Goal: Task Accomplishment & Management: Complete application form

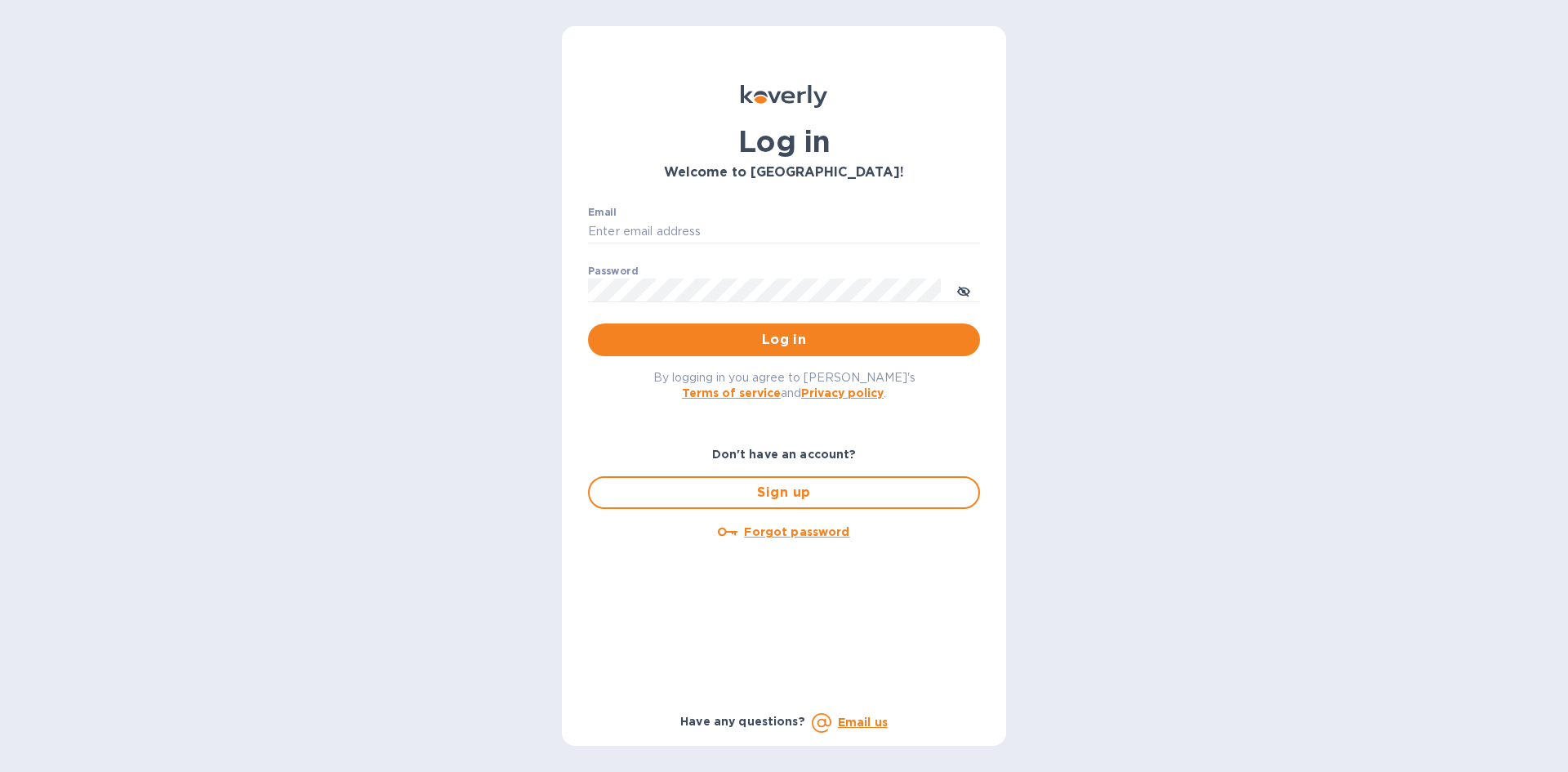
click at [0, 771] on div at bounding box center [0, 772] width 0 height 0
type input "admin@indopuri.com"
click at [0, 771] on div at bounding box center [0, 772] width 0 height 0
click at [795, 338] on span "Log in" at bounding box center [784, 340] width 366 height 19
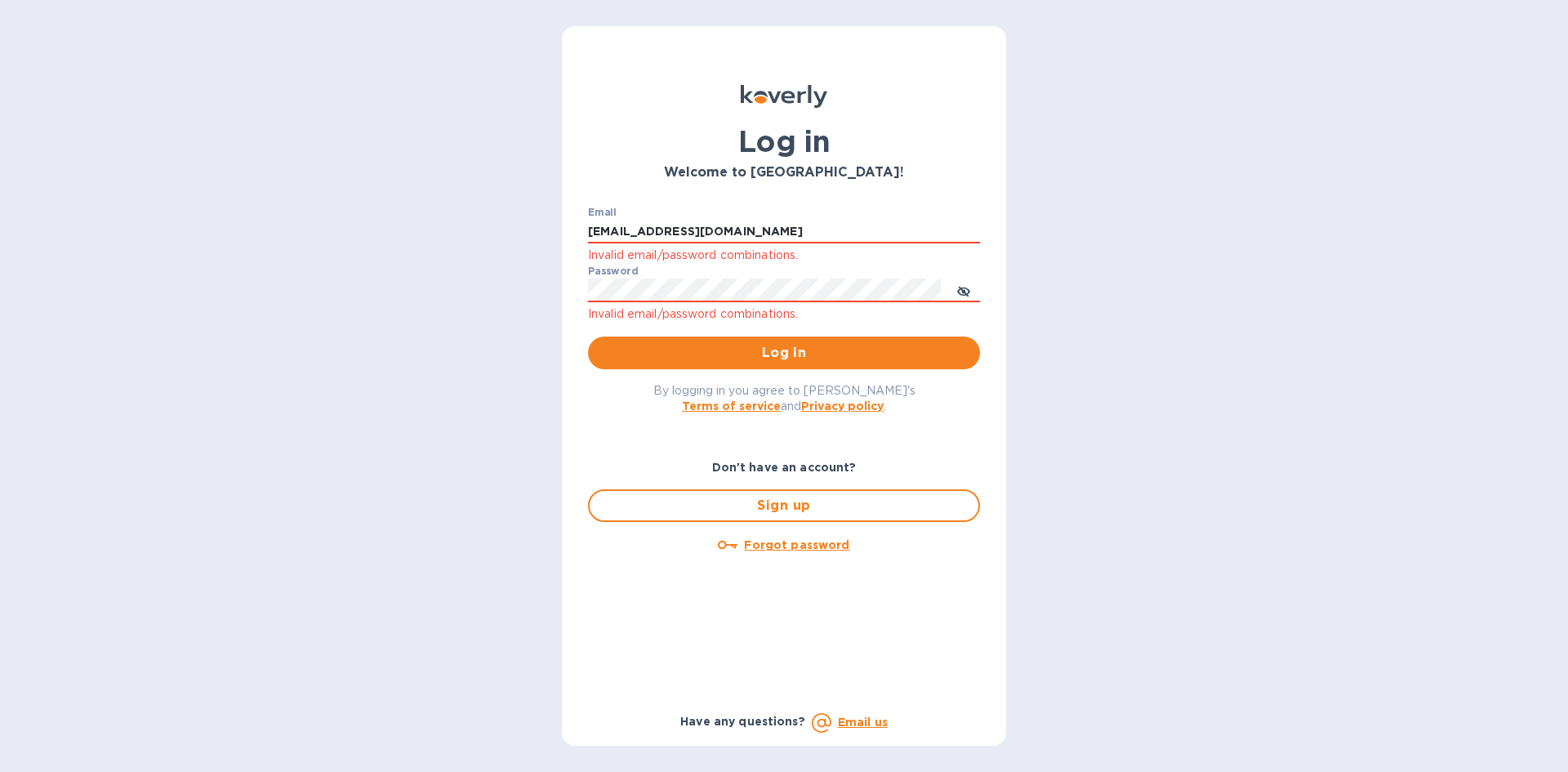
click at [0, 771] on div at bounding box center [0, 772] width 0 height 0
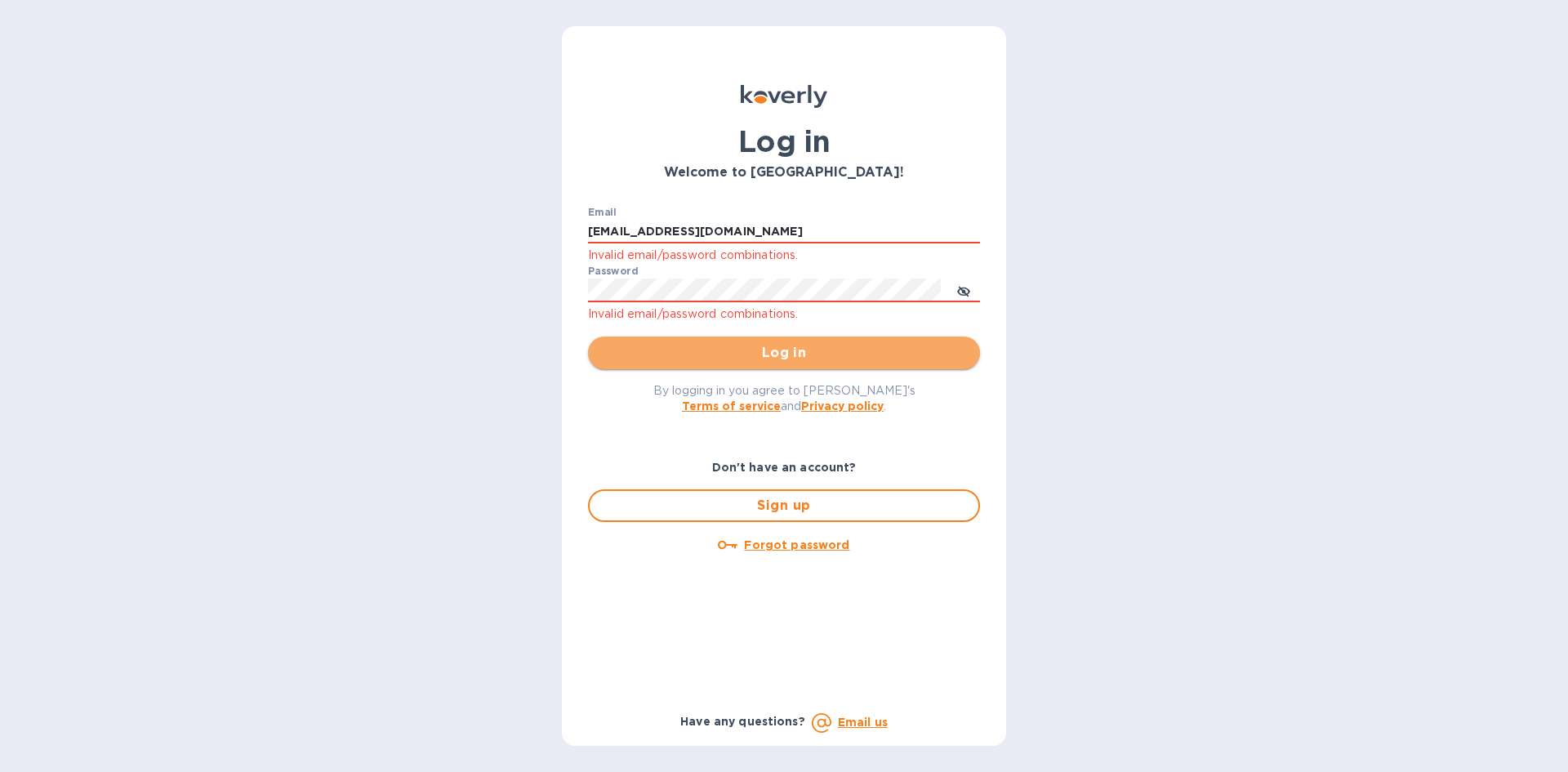
click at [824, 356] on span "Log in" at bounding box center [784, 352] width 366 height 19
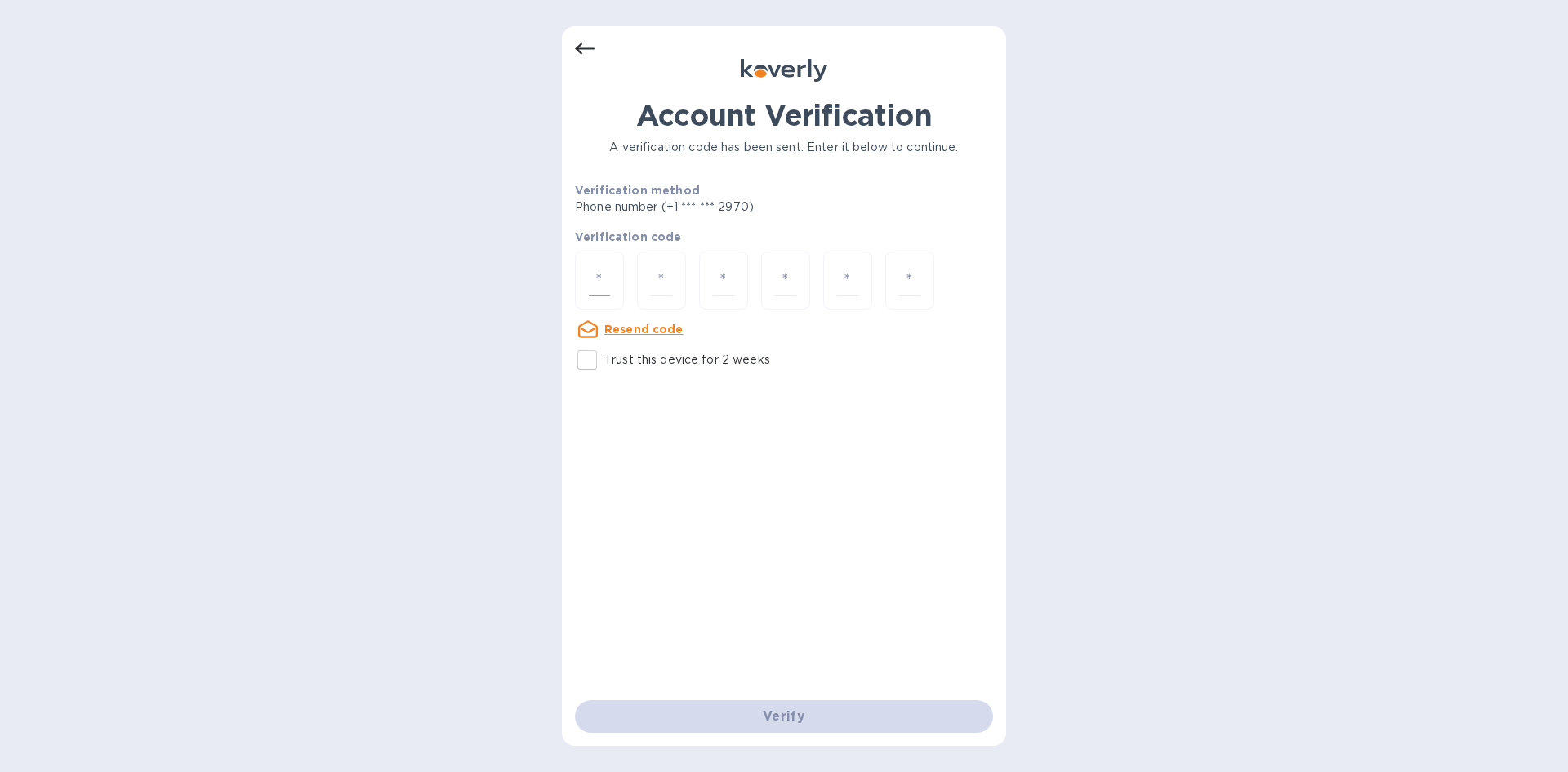
click at [590, 275] on input "number" at bounding box center [599, 280] width 21 height 30
type input "6"
type input "3"
type input "5"
type input "2"
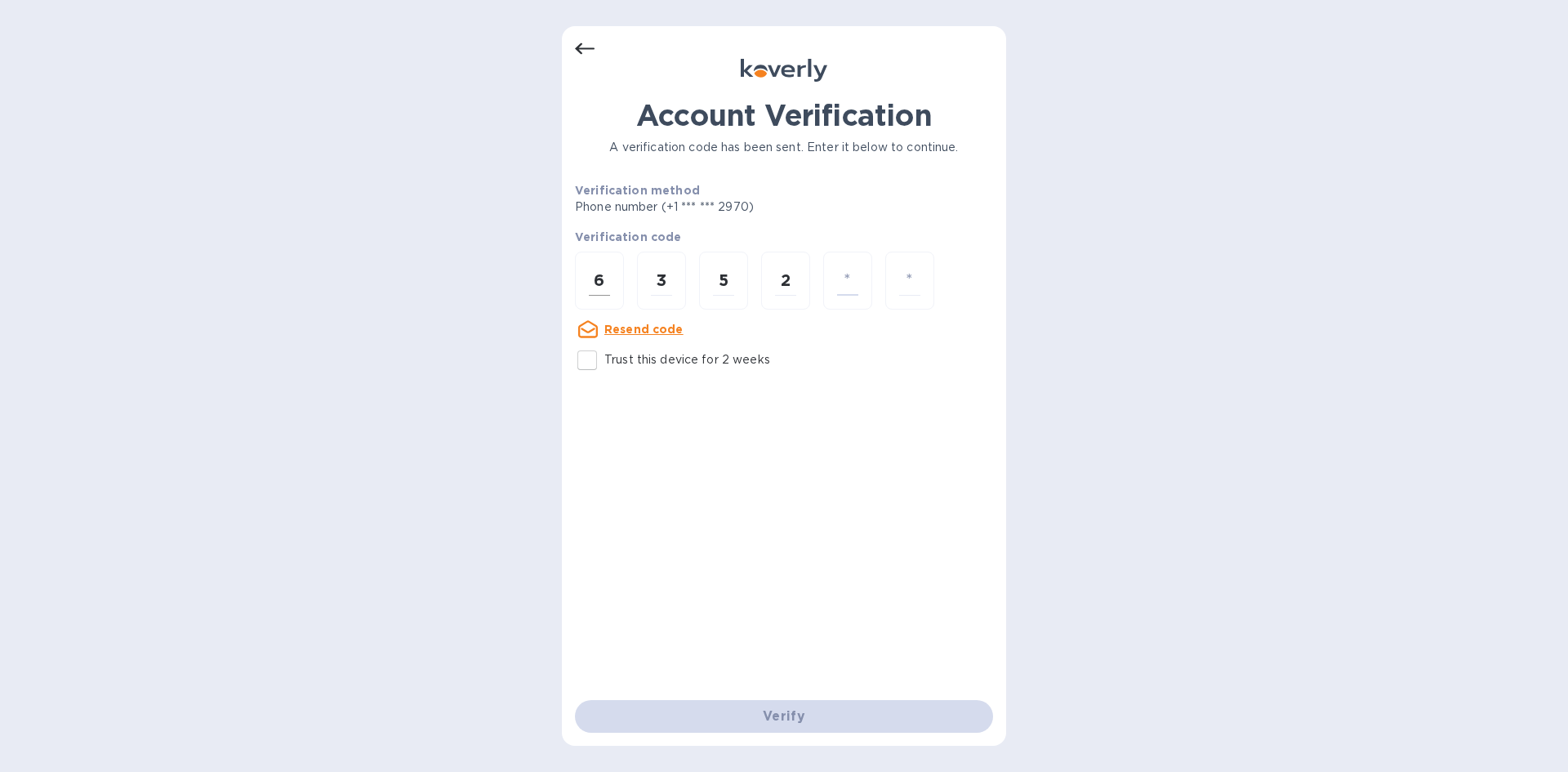
type input "0"
type input "3"
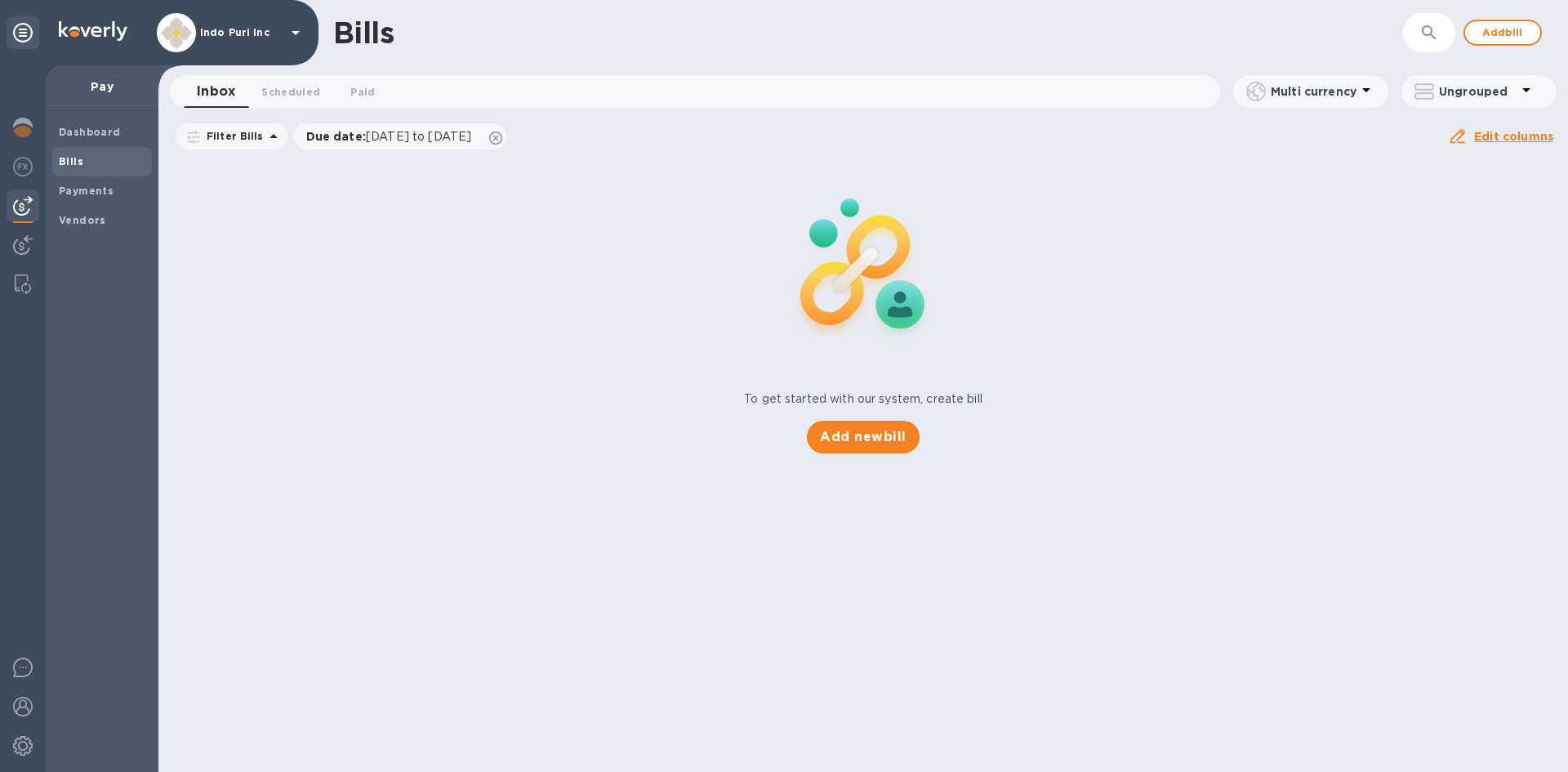
click at [65, 163] on b "Bills" at bounding box center [71, 161] width 24 height 13
click at [90, 216] on b "Vendors" at bounding box center [83, 220] width 47 height 13
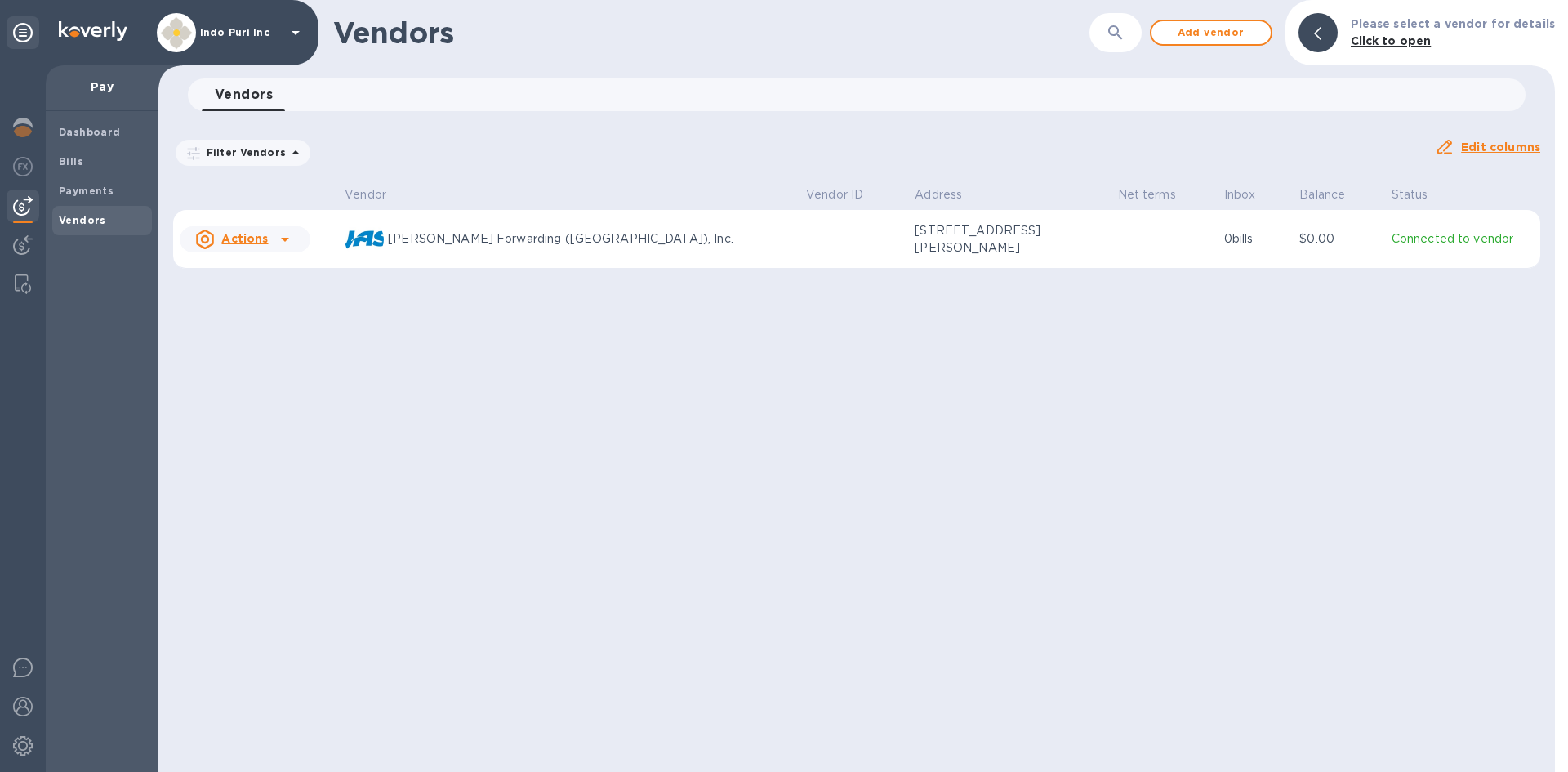
click at [287, 239] on icon at bounding box center [285, 239] width 19 height 19
click at [263, 312] on p "Add new bill" at bounding box center [263, 306] width 76 height 17
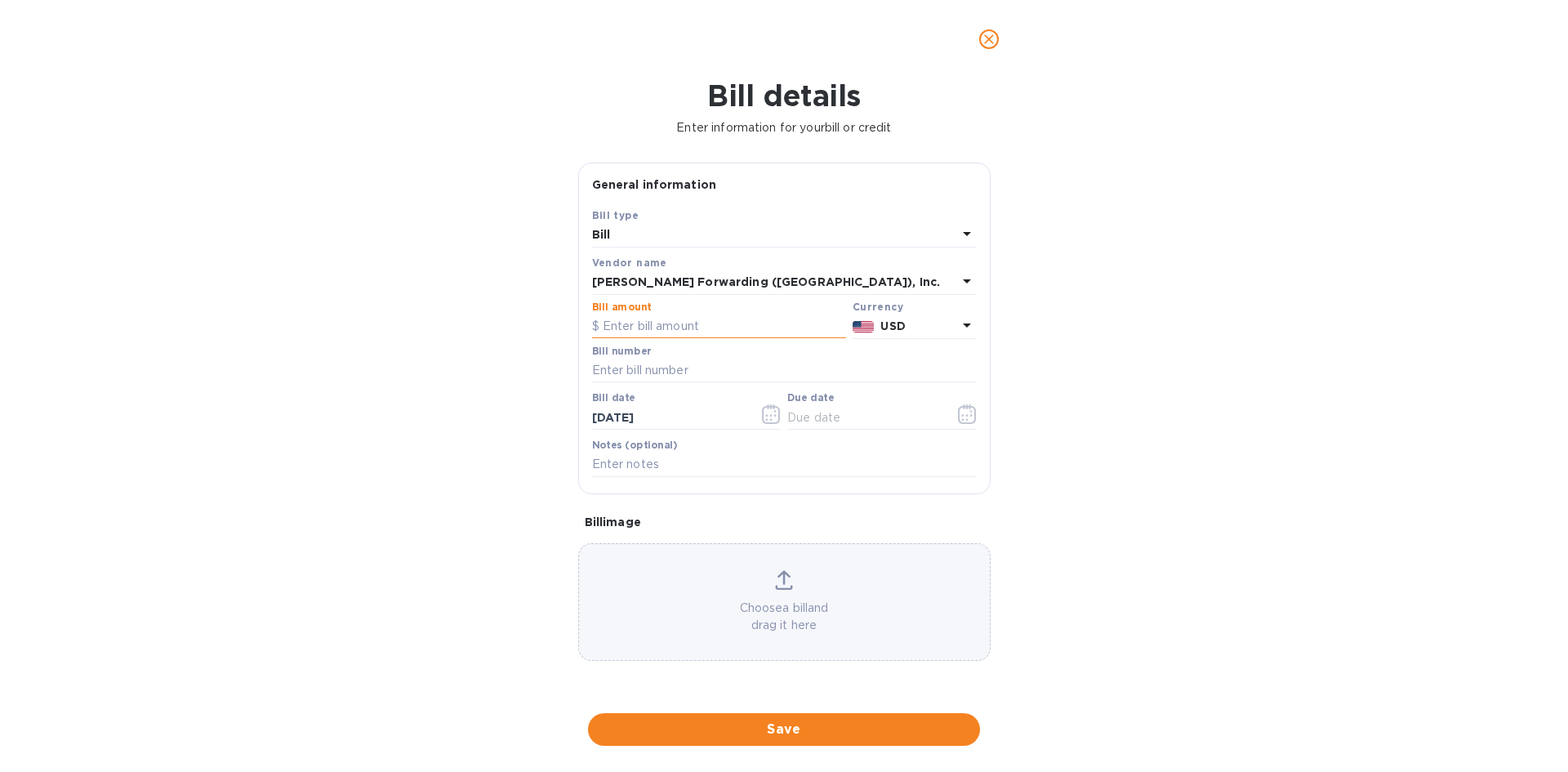
click at [768, 325] on input "text" at bounding box center [719, 326] width 254 height 24
click at [737, 324] on input "text" at bounding box center [719, 326] width 254 height 24
type input "2,339.13"
click at [692, 365] on input "text" at bounding box center [784, 371] width 385 height 24
paste input "ATL503379051"
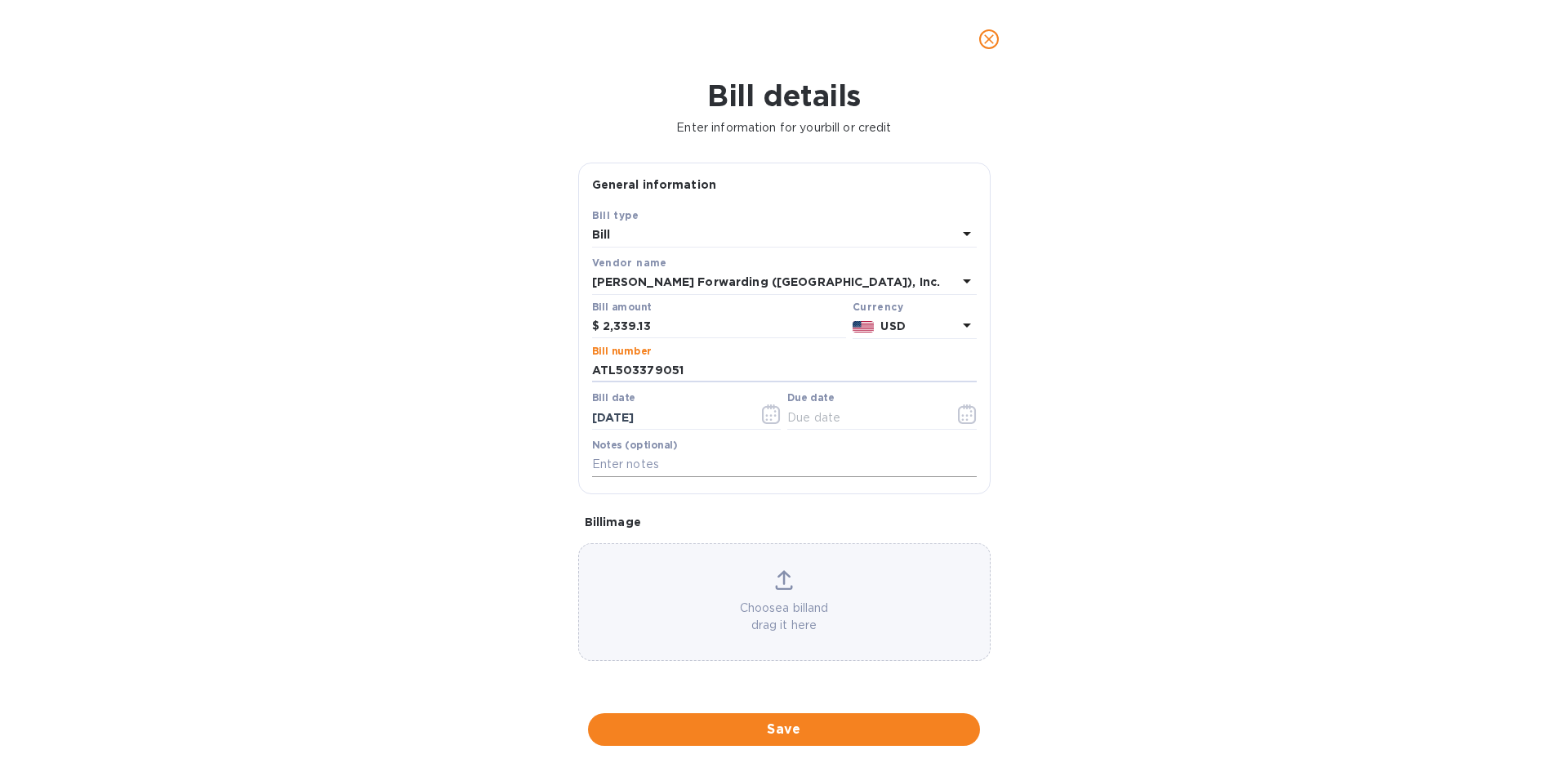
type input "ATL503379051"
click at [711, 462] on input "text" at bounding box center [784, 465] width 385 height 24
click at [801, 470] on input "text" at bounding box center [784, 465] width 385 height 24
paste input "S509096952"
type input "S509096952"
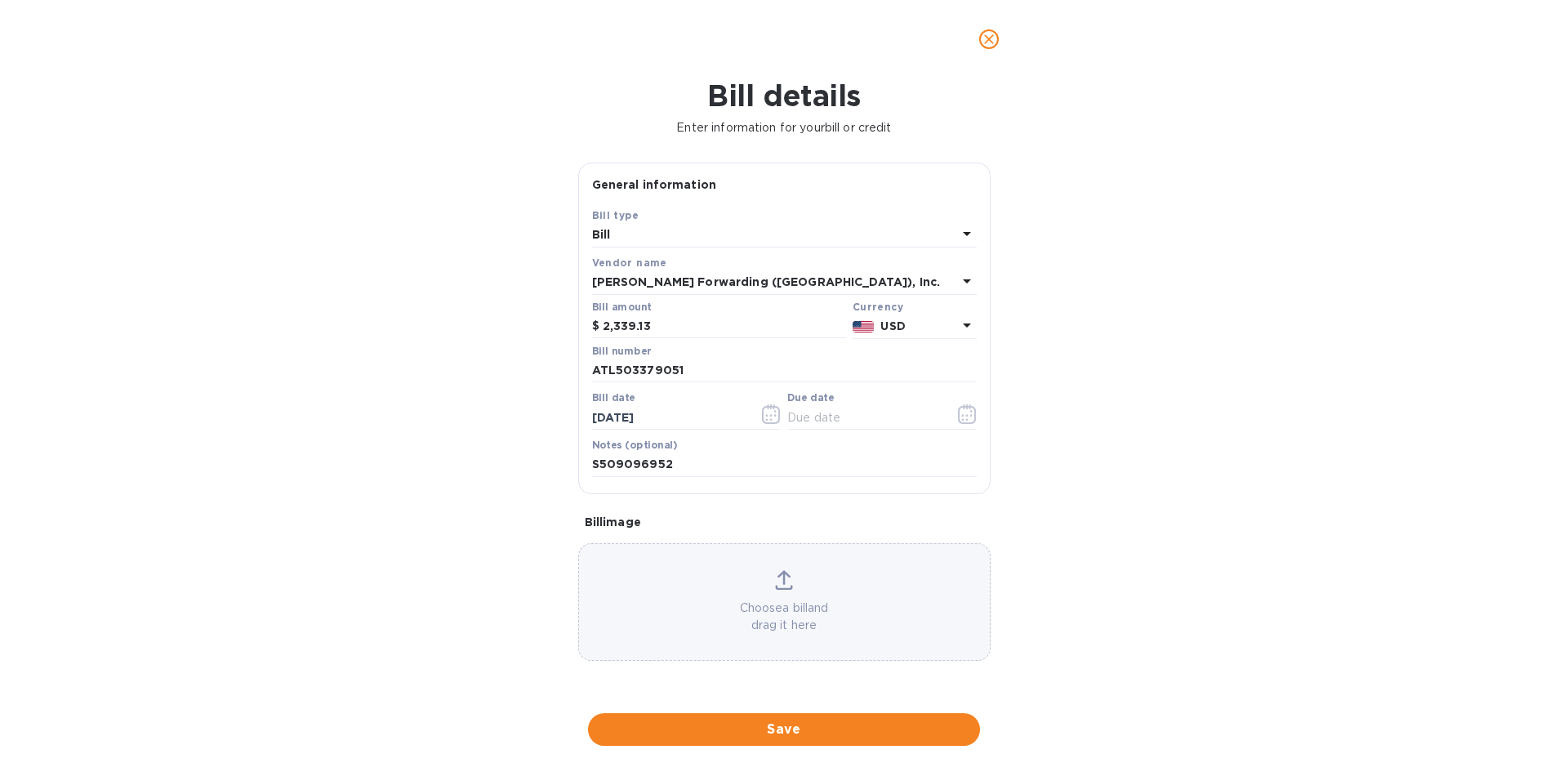
click at [1076, 495] on div "Bill details Enter information for your bill or credit General information Save…" at bounding box center [784, 425] width 1568 height 693
click at [809, 741] on button "Save" at bounding box center [784, 729] width 392 height 33
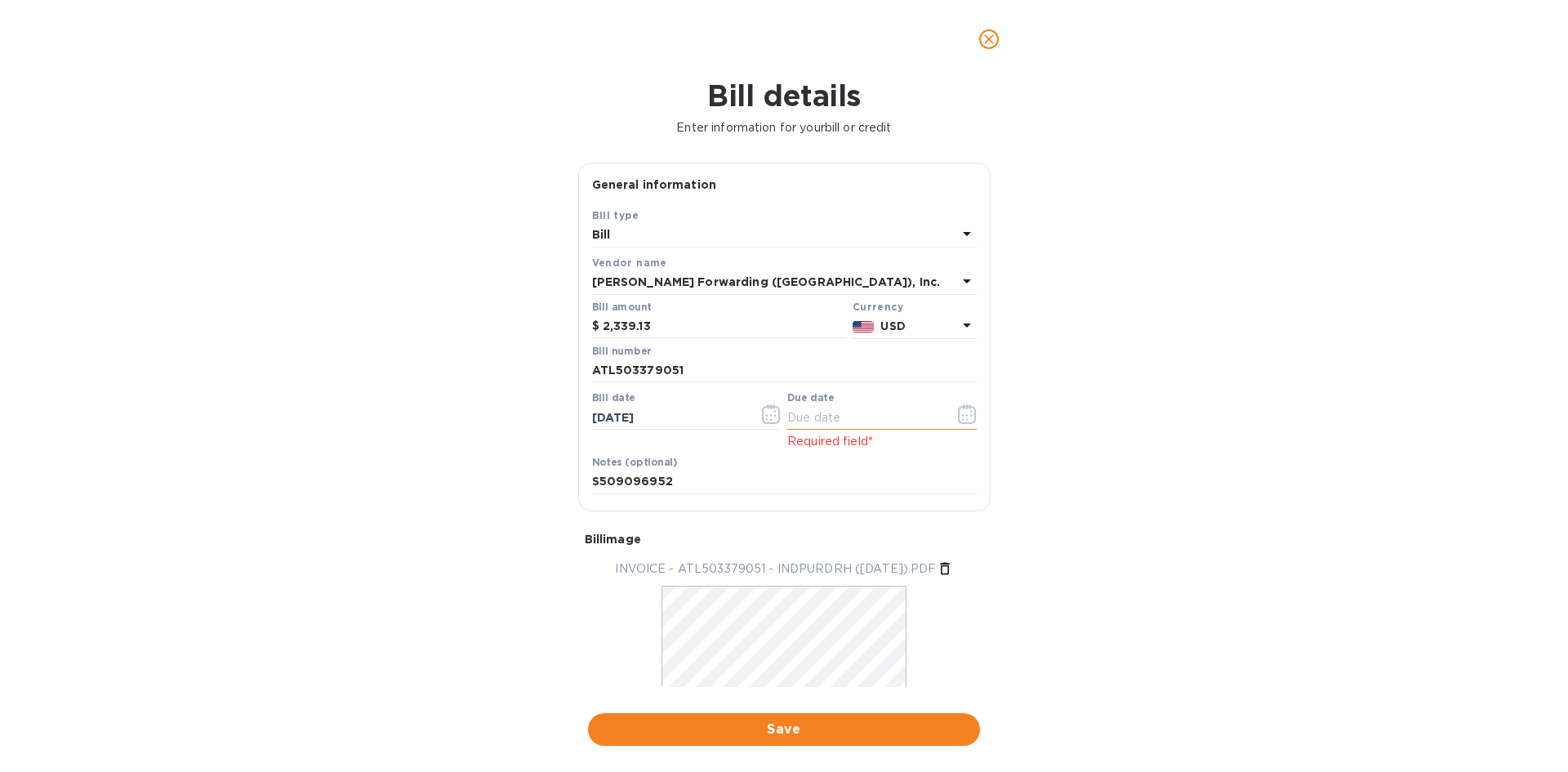
click at [855, 426] on input "text" at bounding box center [864, 417] width 155 height 24
click at [855, 422] on input "text" at bounding box center [864, 417] width 155 height 24
click at [813, 412] on input "[DATE]" at bounding box center [864, 417] width 155 height 24
type input "[DATE]"
click at [1146, 470] on div "Bill details Enter information for your bill or credit General information Save…" at bounding box center [784, 425] width 1568 height 693
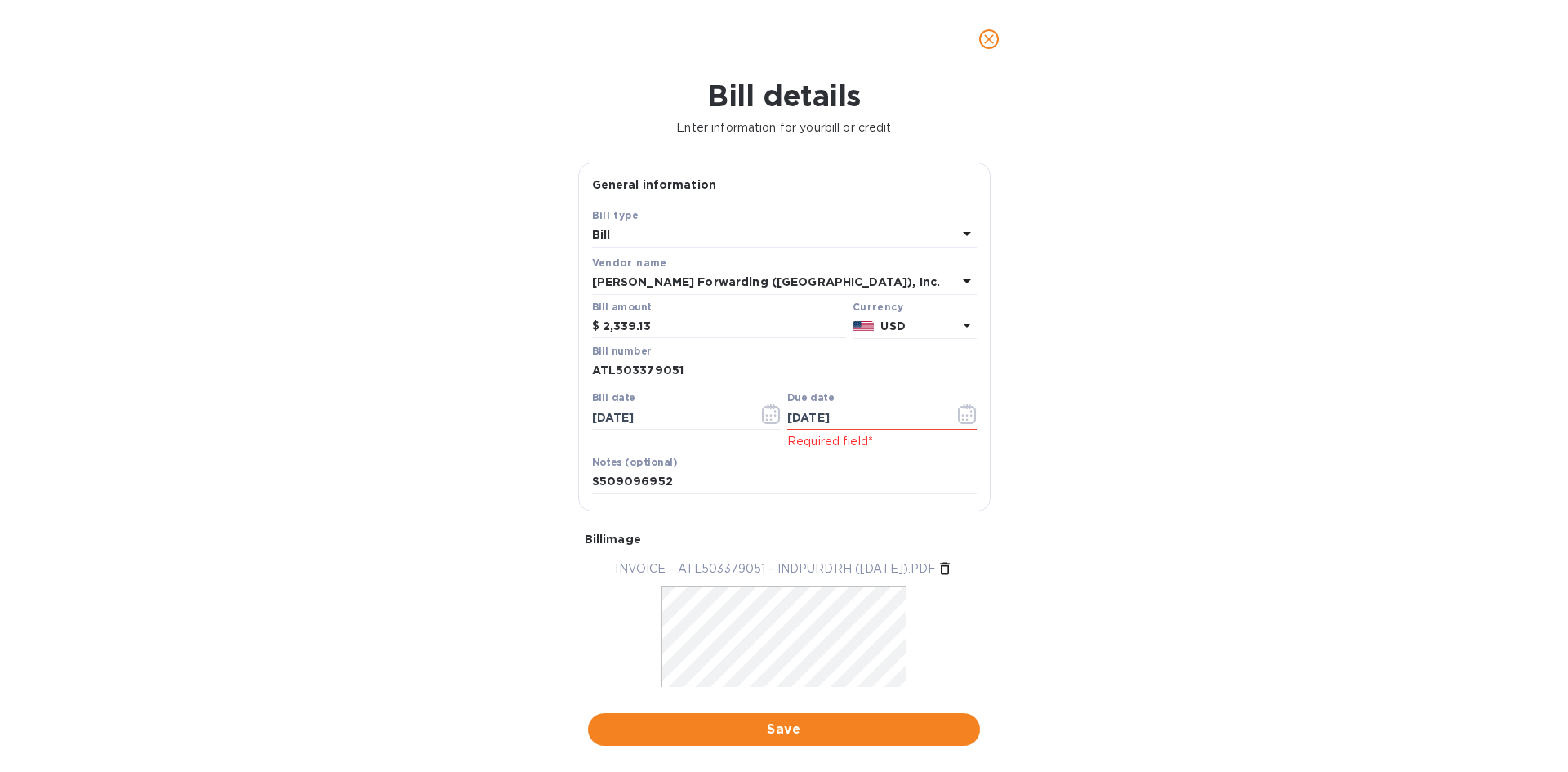
click at [825, 731] on span "Save" at bounding box center [784, 729] width 366 height 19
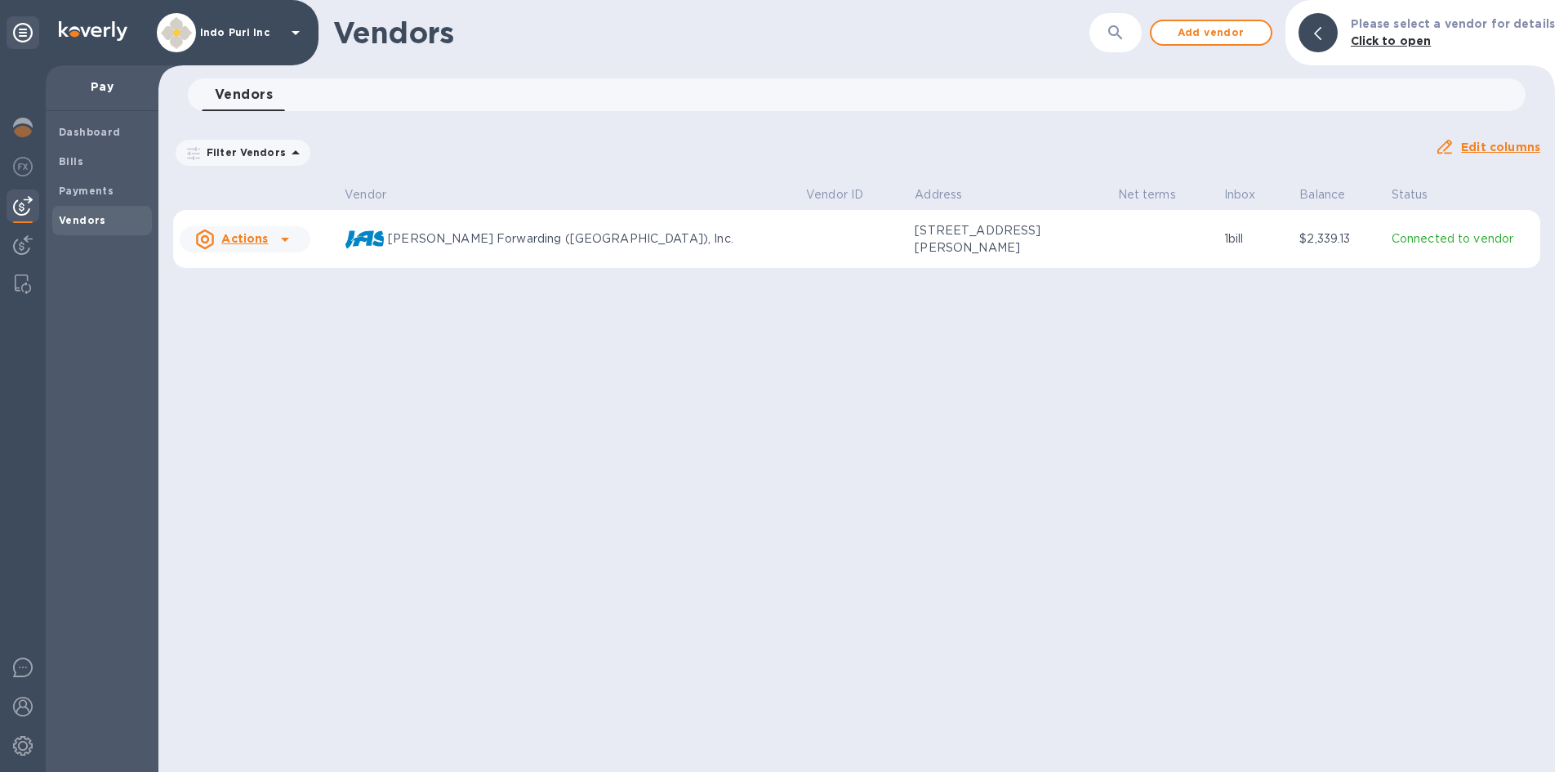
click at [287, 242] on icon at bounding box center [285, 239] width 19 height 19
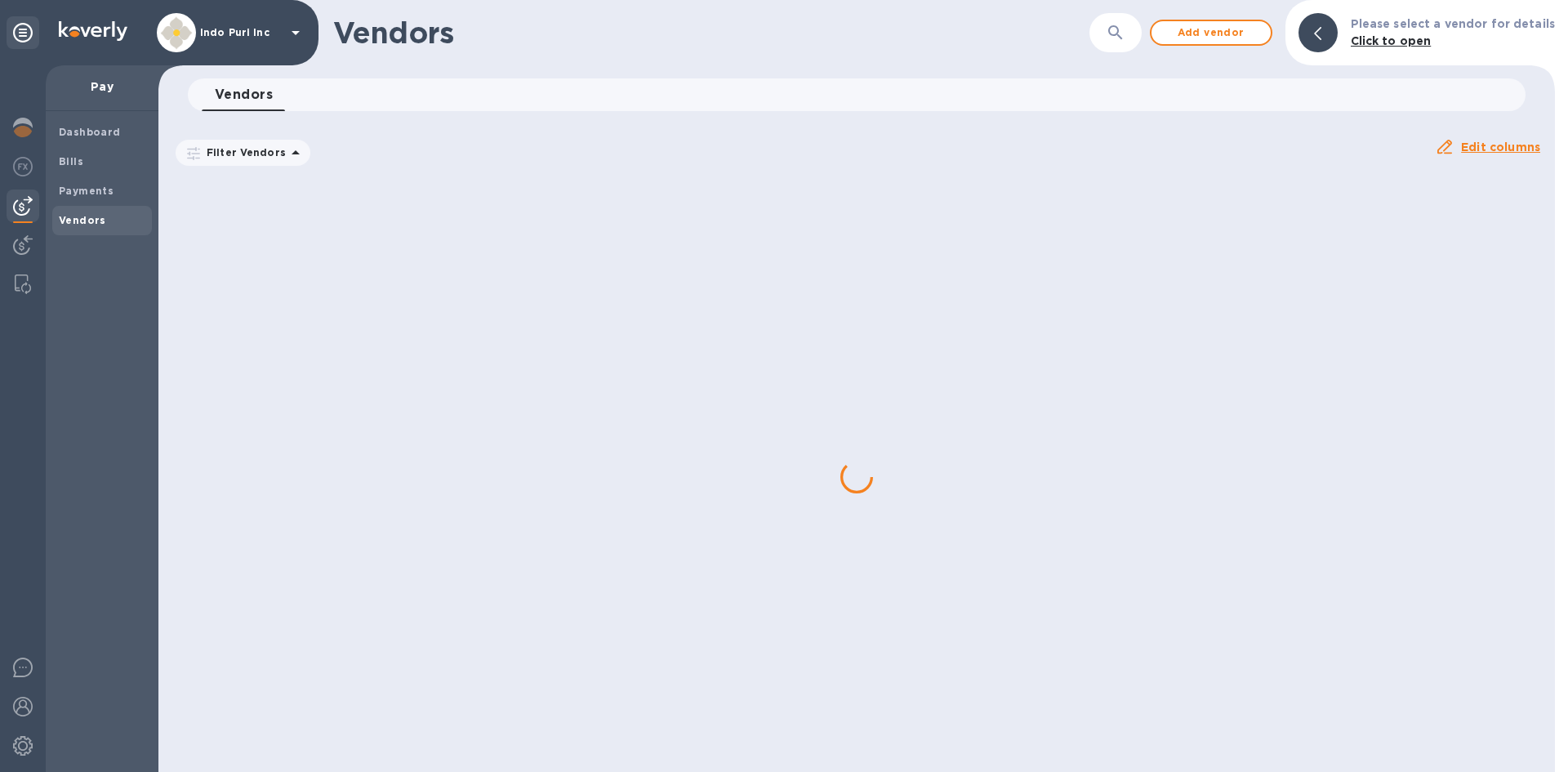
click at [287, 242] on div at bounding box center [857, 476] width 1397 height 590
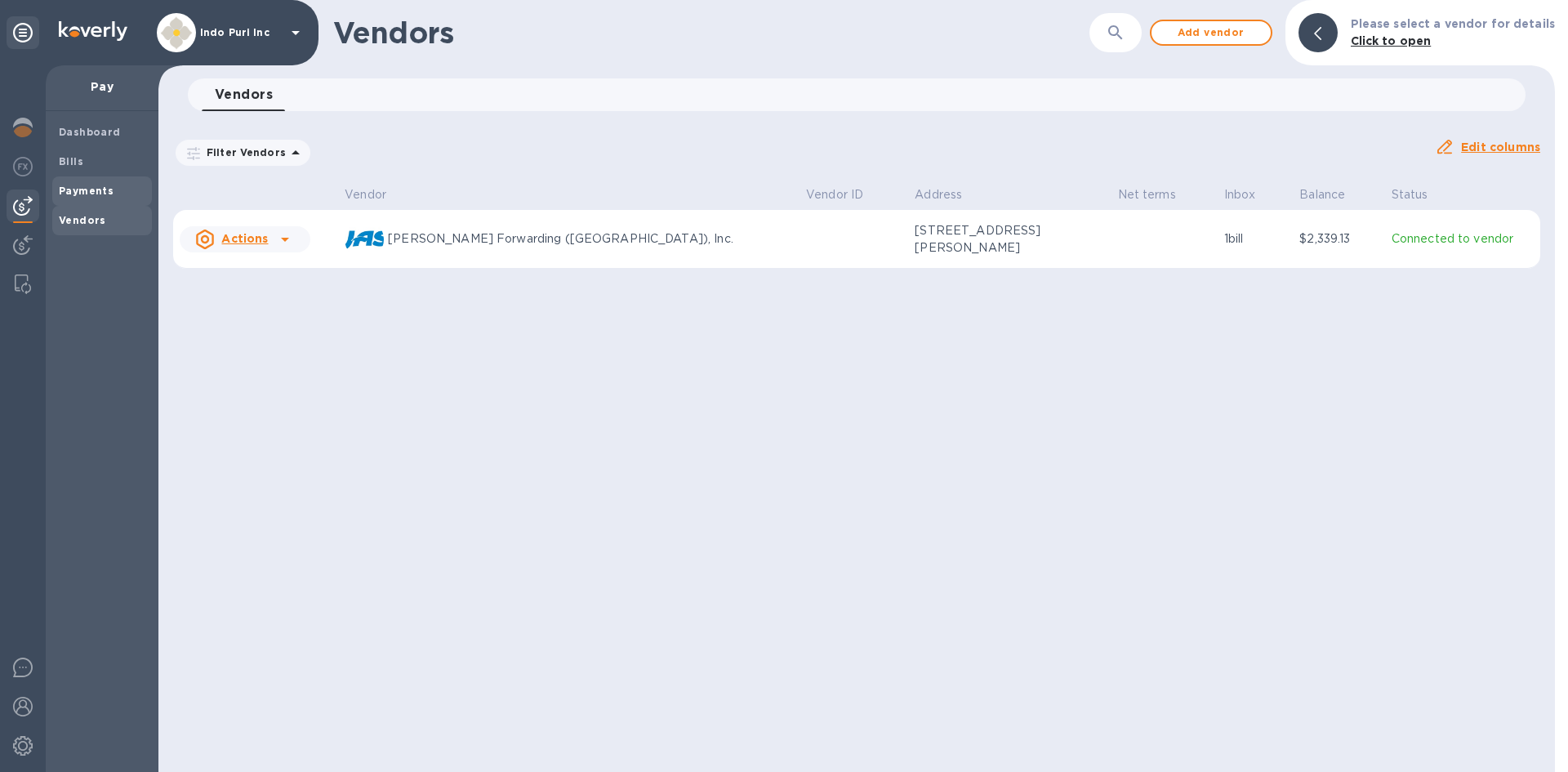
click at [82, 190] on b "Payments" at bounding box center [86, 191] width 55 height 13
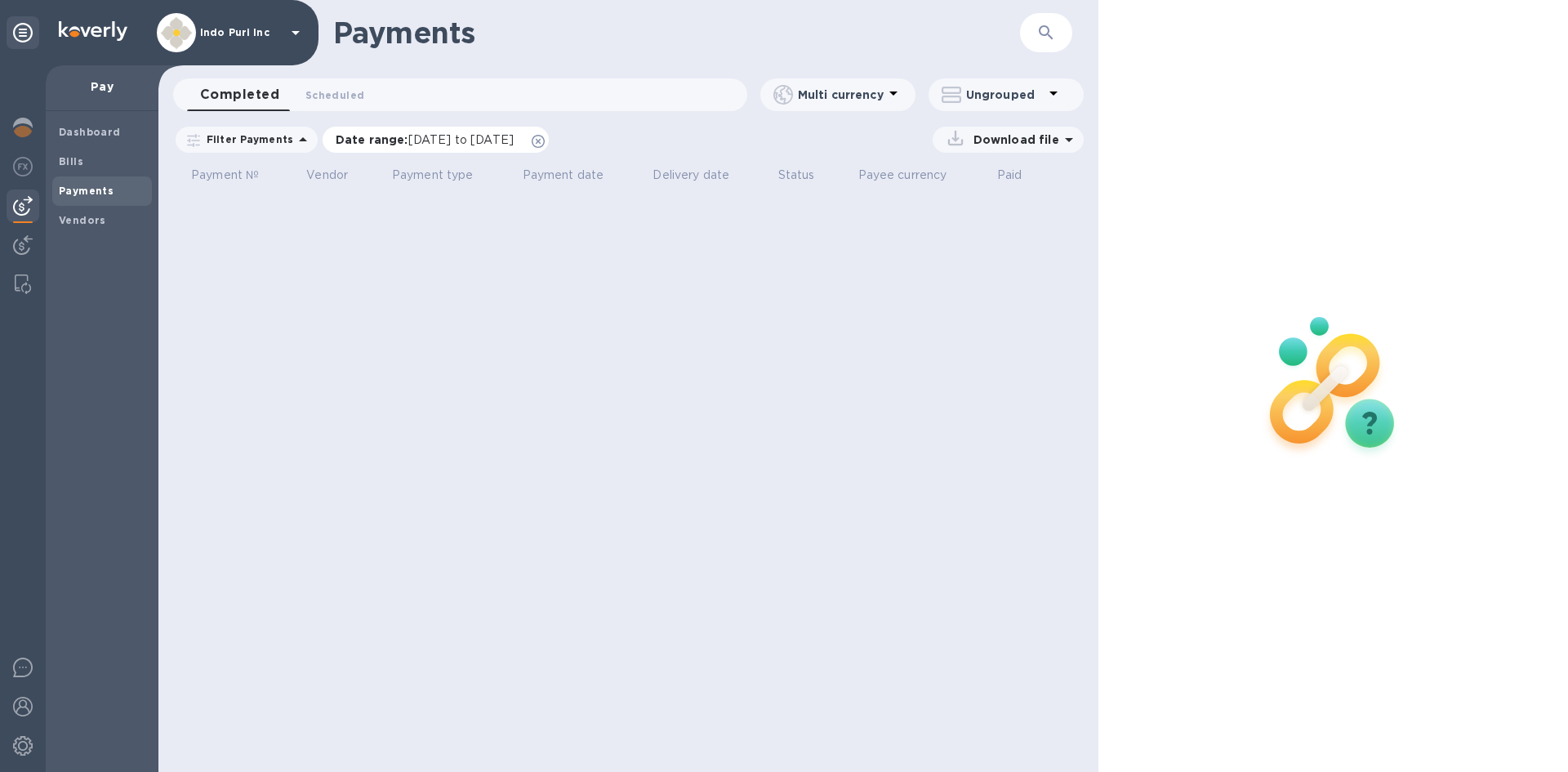
click at [545, 139] on icon at bounding box center [538, 141] width 13 height 13
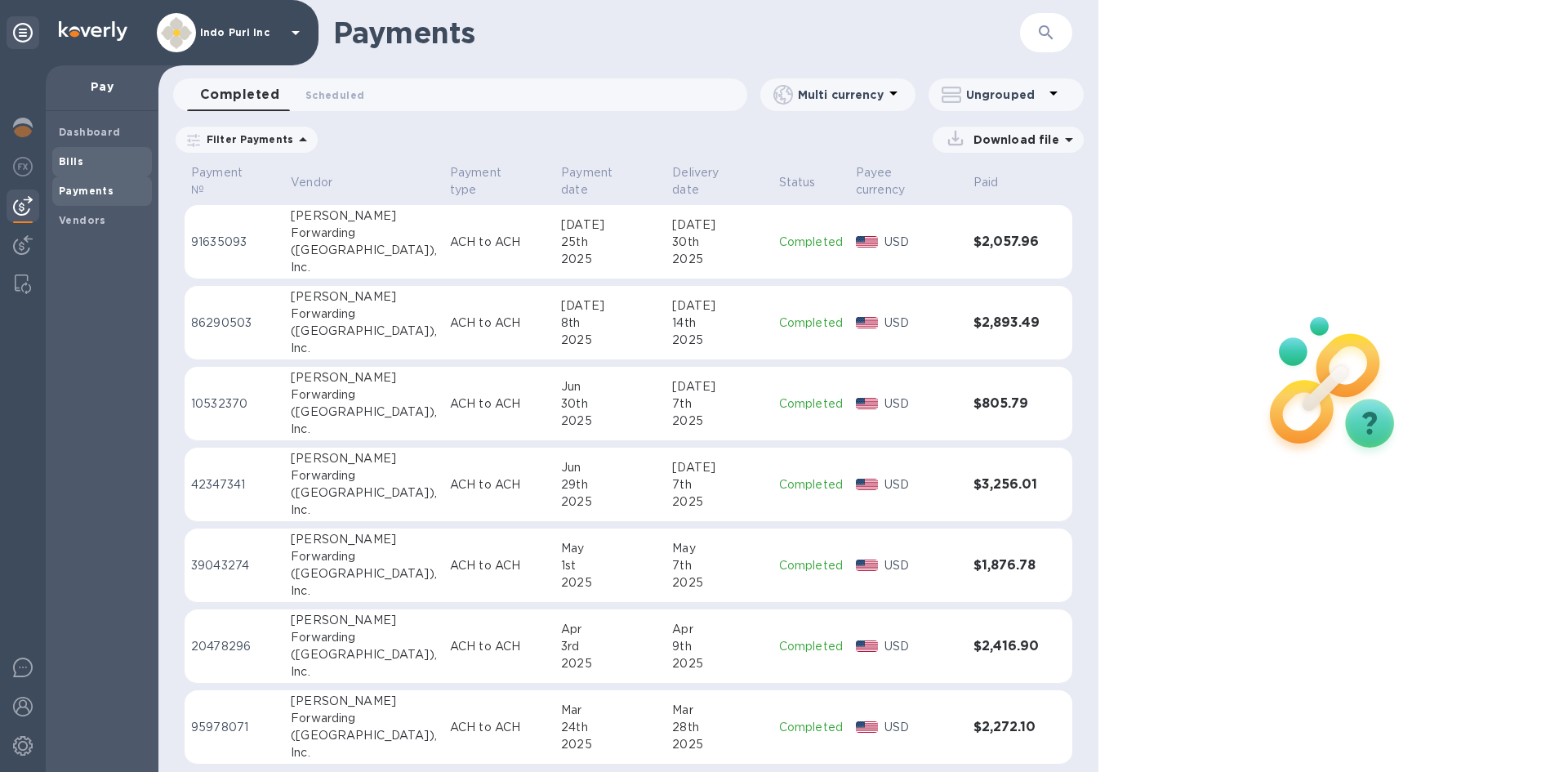
click at [73, 160] on b "Bills" at bounding box center [71, 161] width 24 height 13
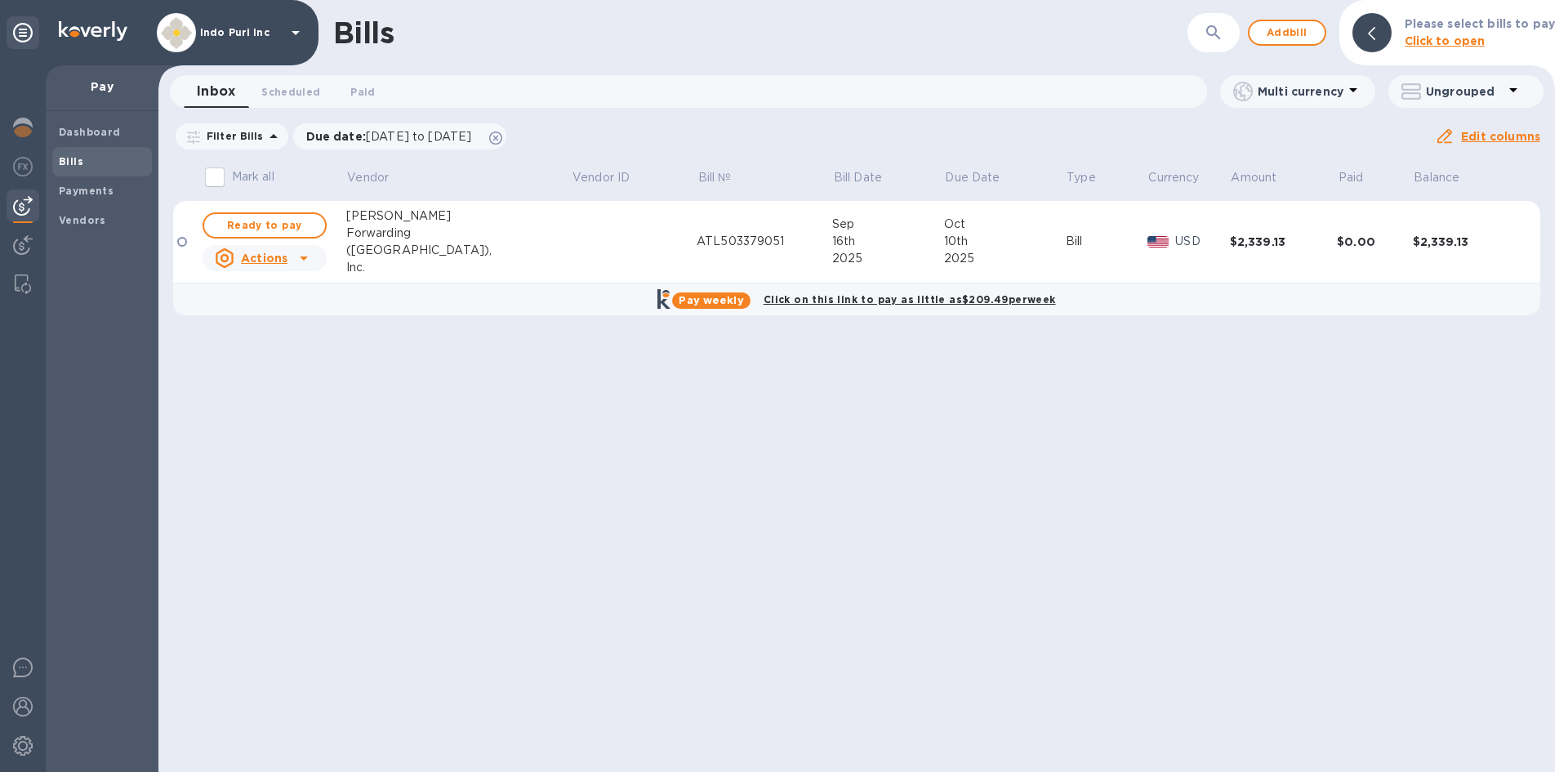
click at [309, 259] on icon at bounding box center [303, 258] width 19 height 19
click at [408, 327] on div at bounding box center [784, 386] width 1568 height 772
click at [293, 225] on span "Ready to pay" at bounding box center [264, 225] width 95 height 19
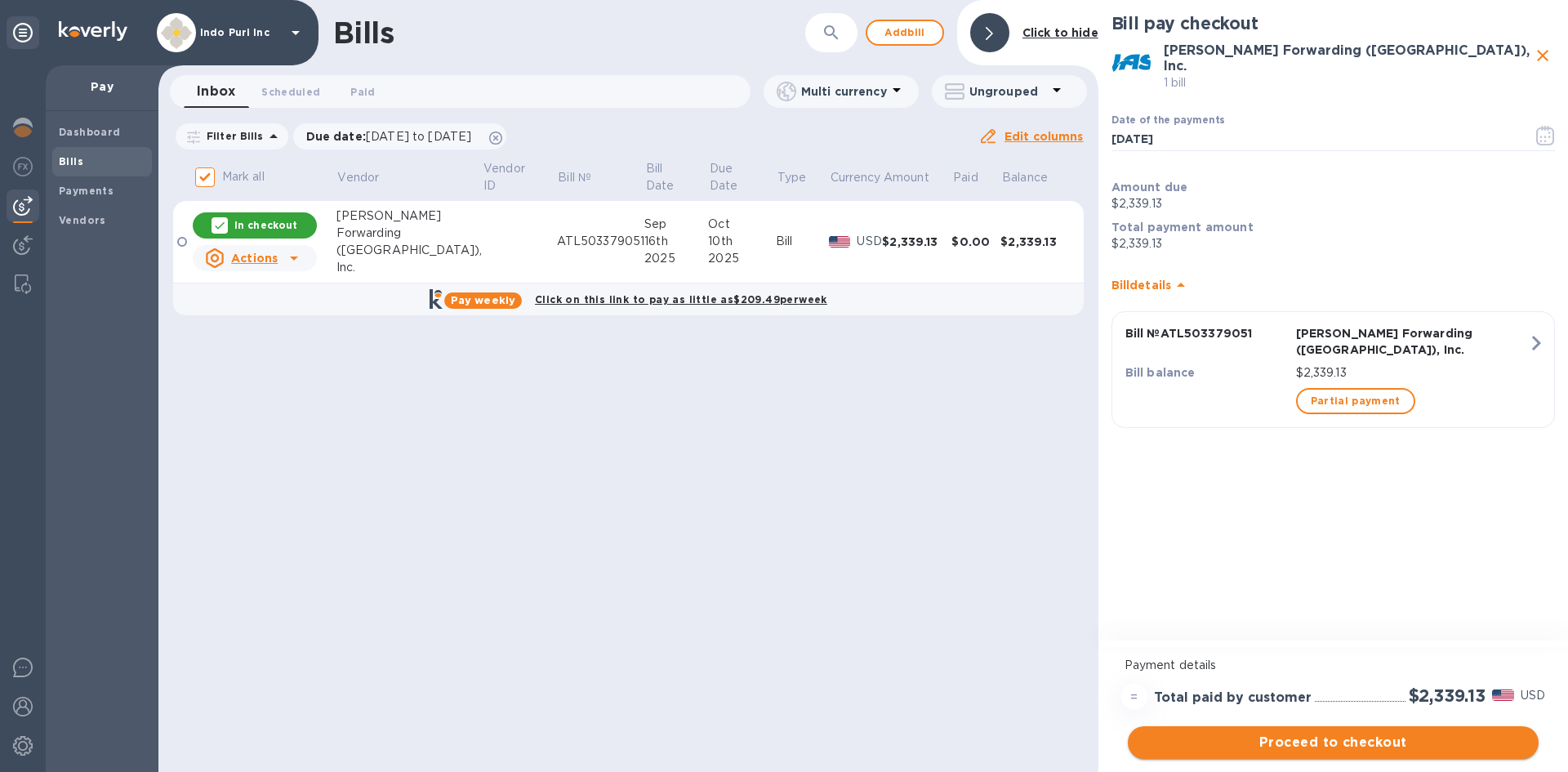
click at [1354, 742] on span "Proceed to checkout" at bounding box center [1333, 742] width 385 height 19
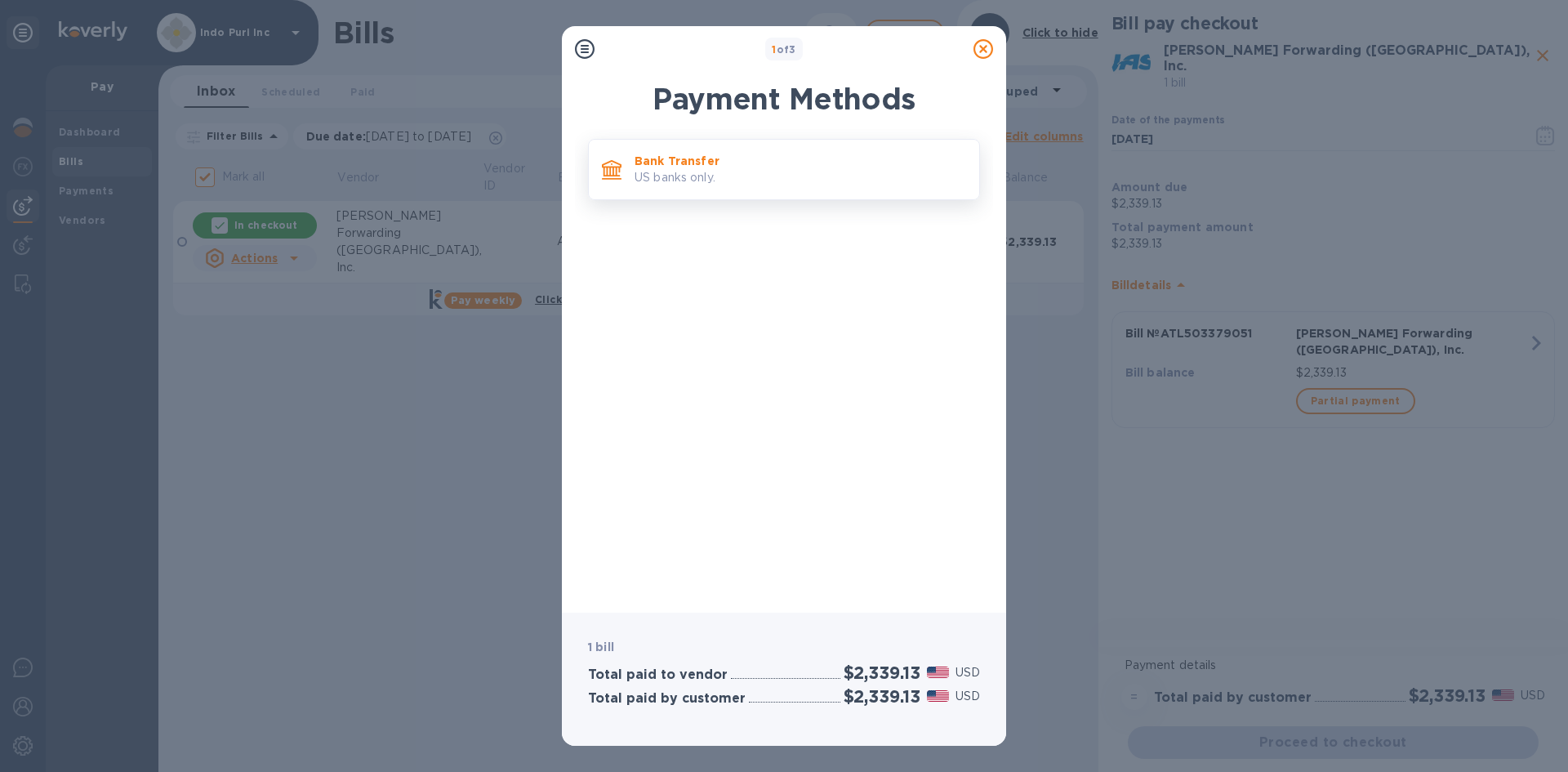
click at [775, 177] on p "US banks only." at bounding box center [800, 177] width 332 height 17
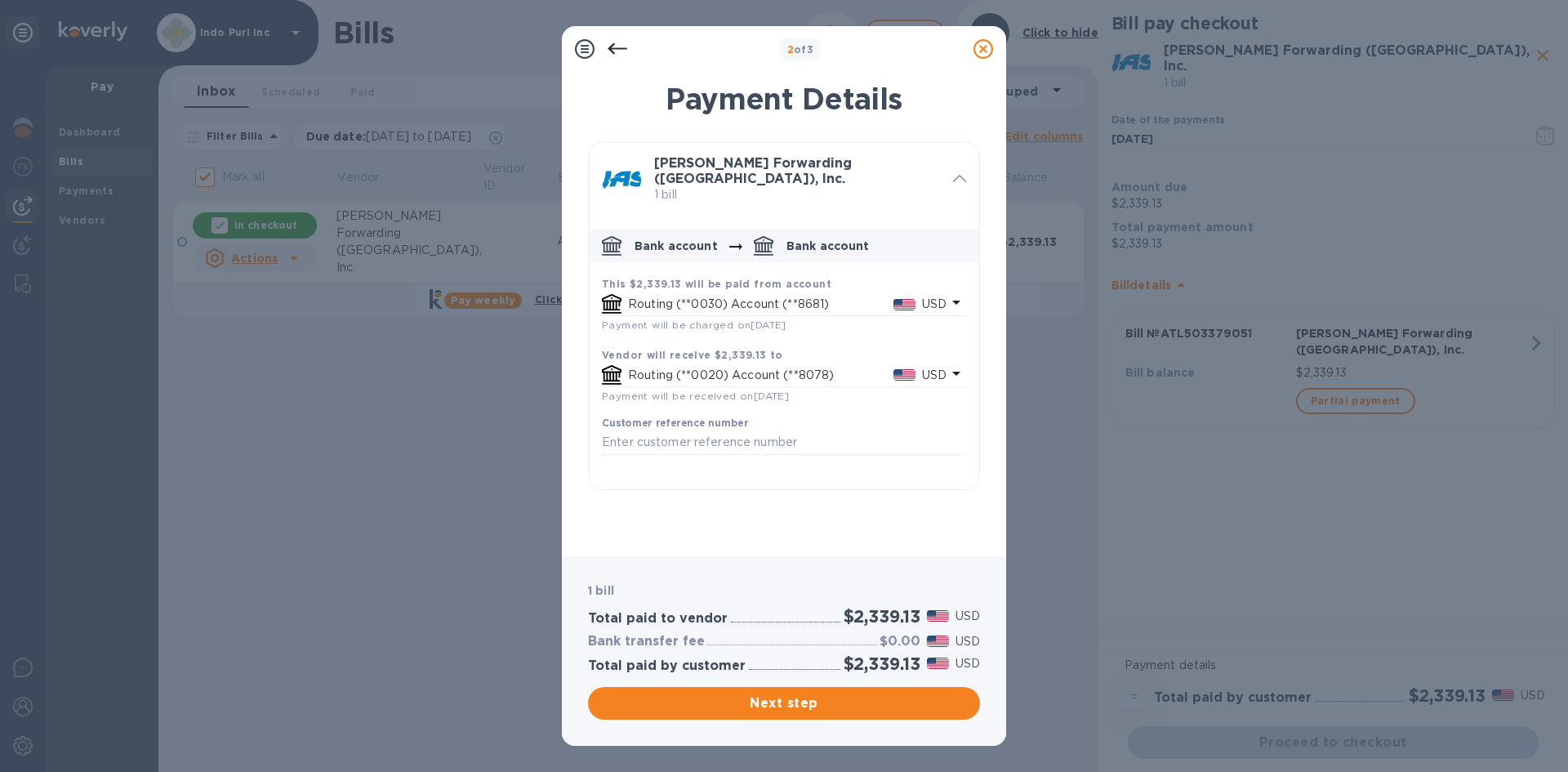
click at [806, 292] on div "Routing (**0030) Account (**8681) USD" at bounding box center [787, 304] width 325 height 24
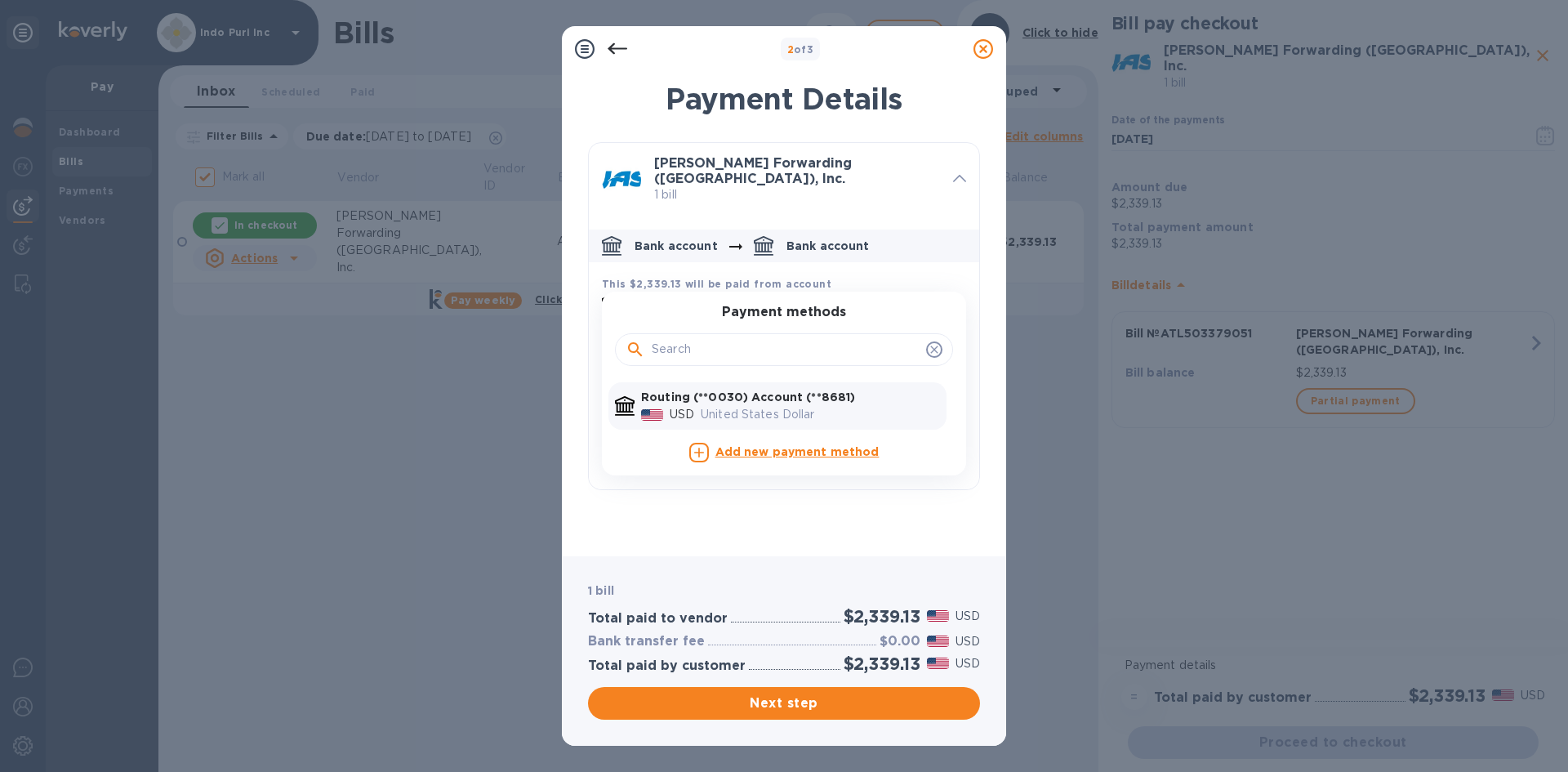
click at [936, 343] on icon "default-method" at bounding box center [934, 349] width 13 height 13
click at [935, 345] on icon "default-method" at bounding box center [934, 349] width 8 height 8
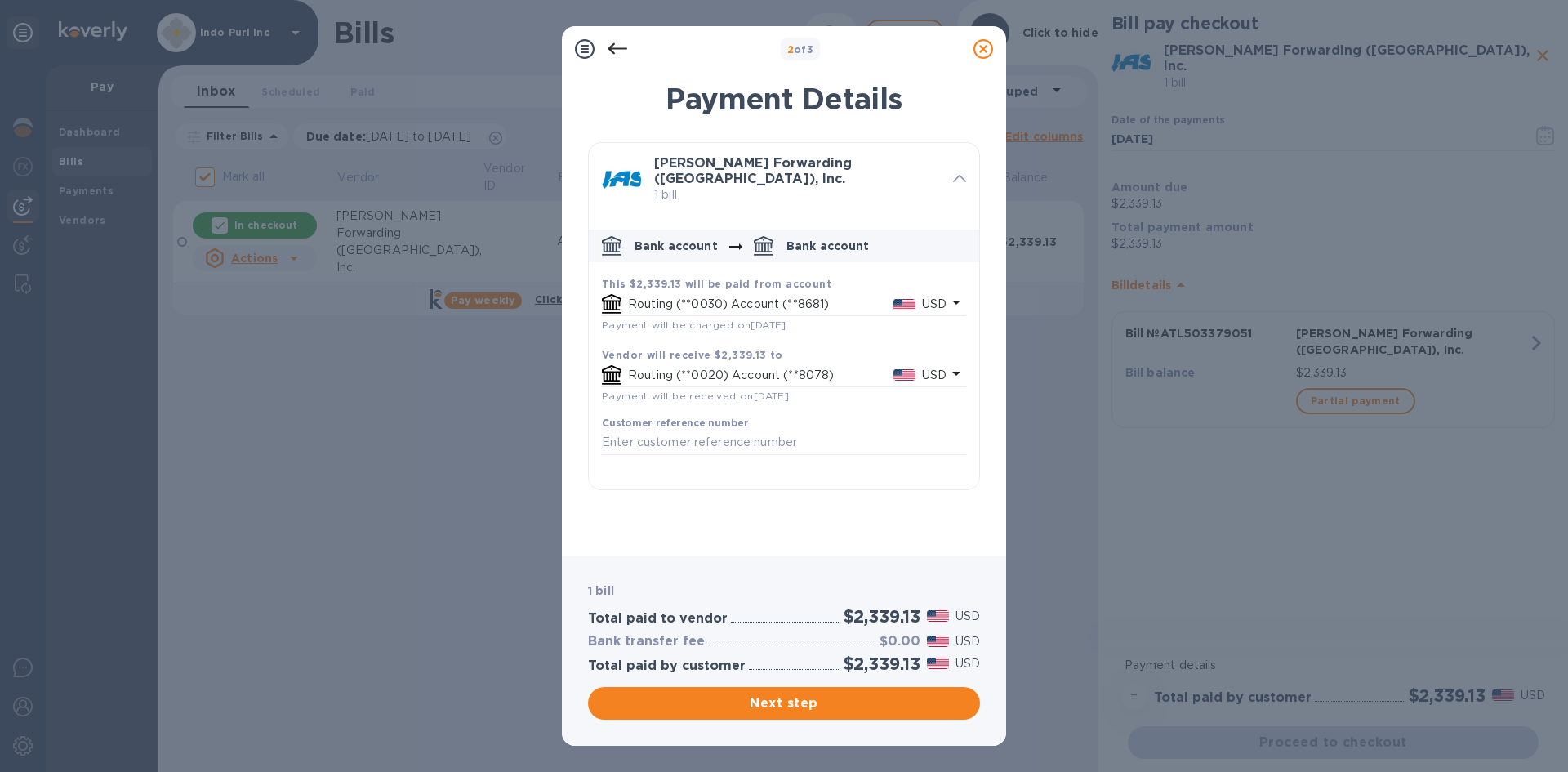
click at [796, 511] on div "[PERSON_NAME] Forwarding ([GEOGRAPHIC_DATA]), Inc. 1 bill Bank account Bank acc…" at bounding box center [784, 342] width 392 height 401
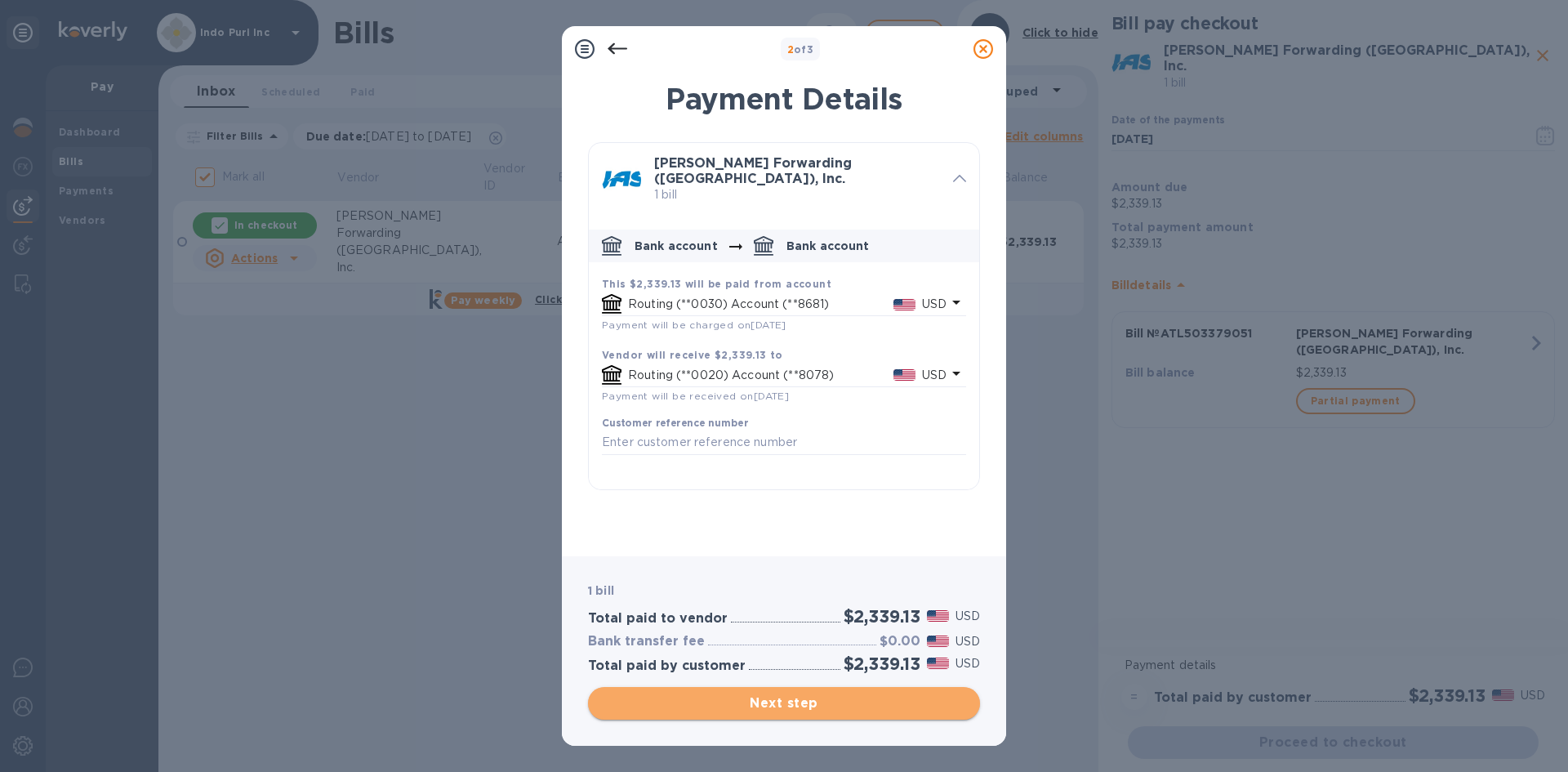
click at [789, 698] on span "Next step" at bounding box center [784, 703] width 366 height 19
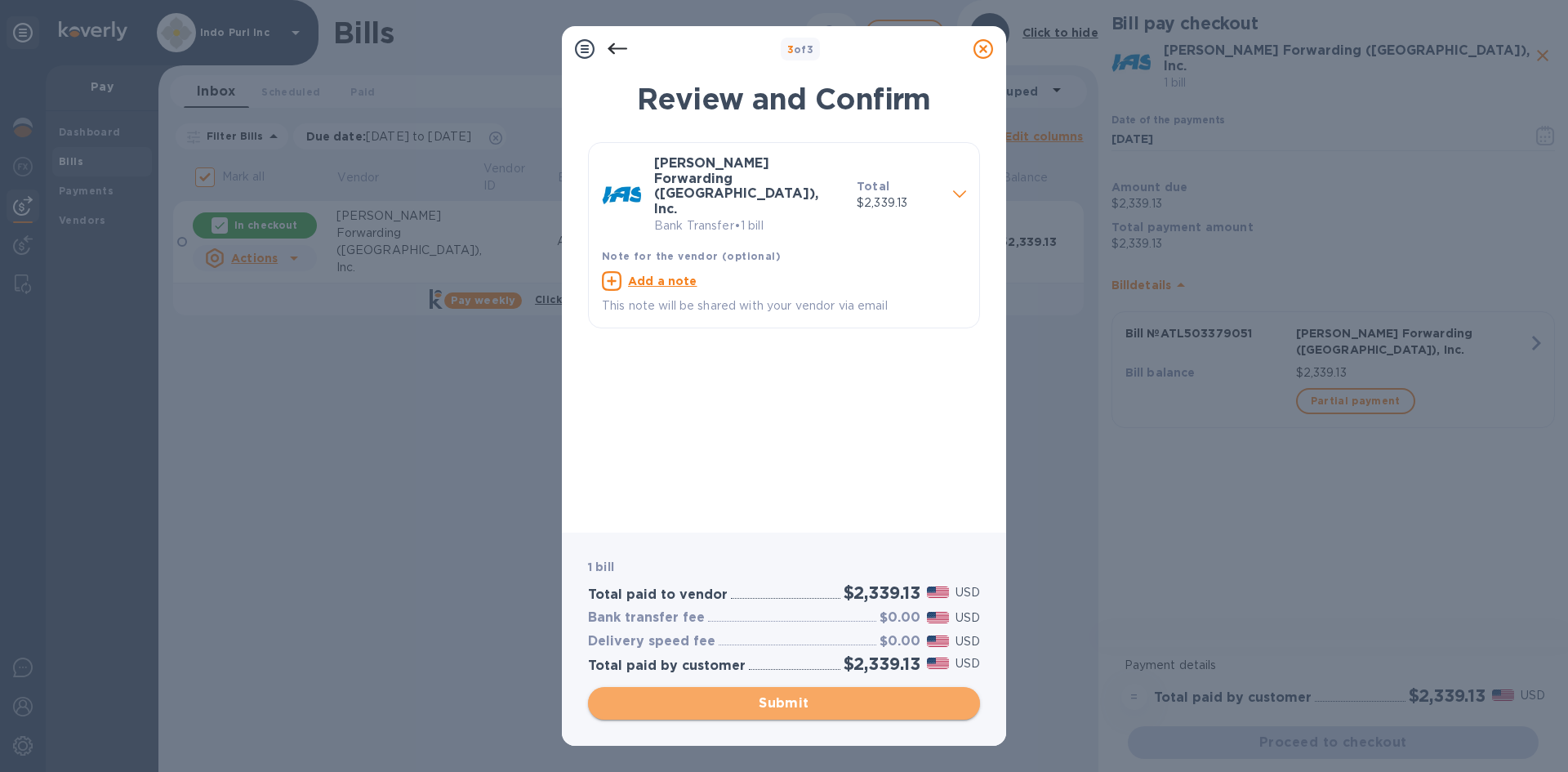
click at [804, 701] on span "Submit" at bounding box center [784, 703] width 366 height 19
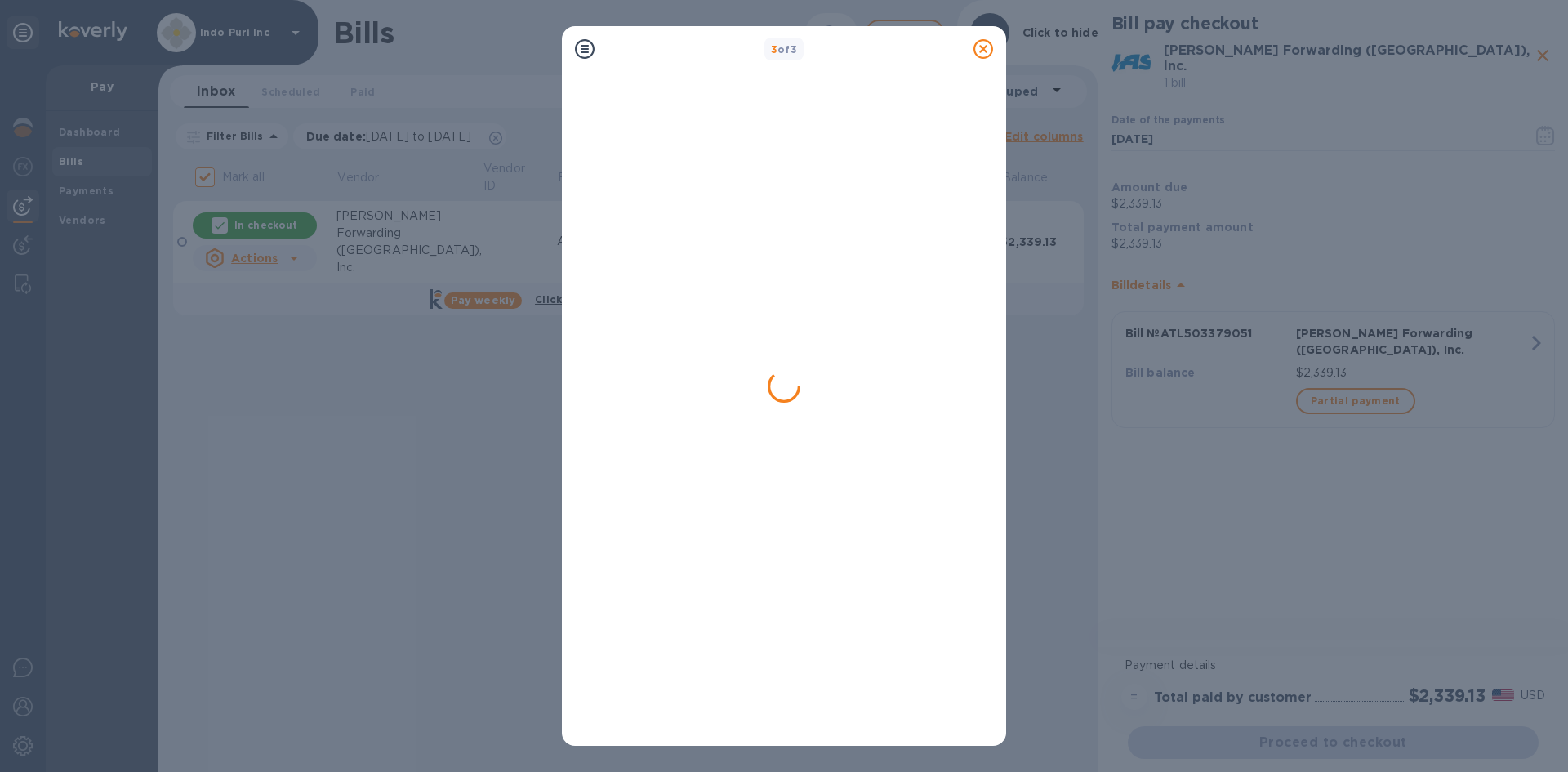
checkbox input "false"
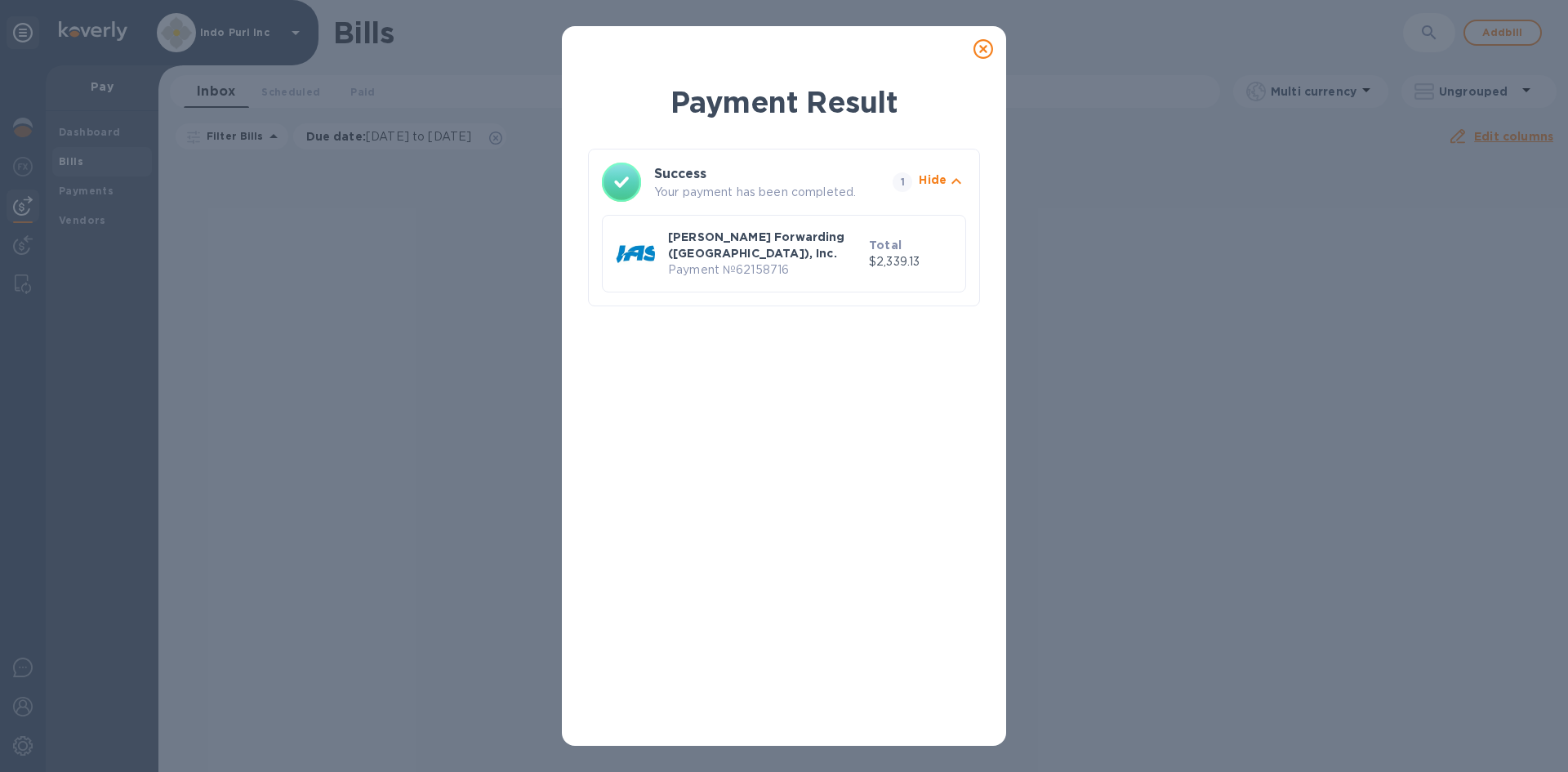
click at [982, 49] on icon at bounding box center [983, 48] width 19 height 19
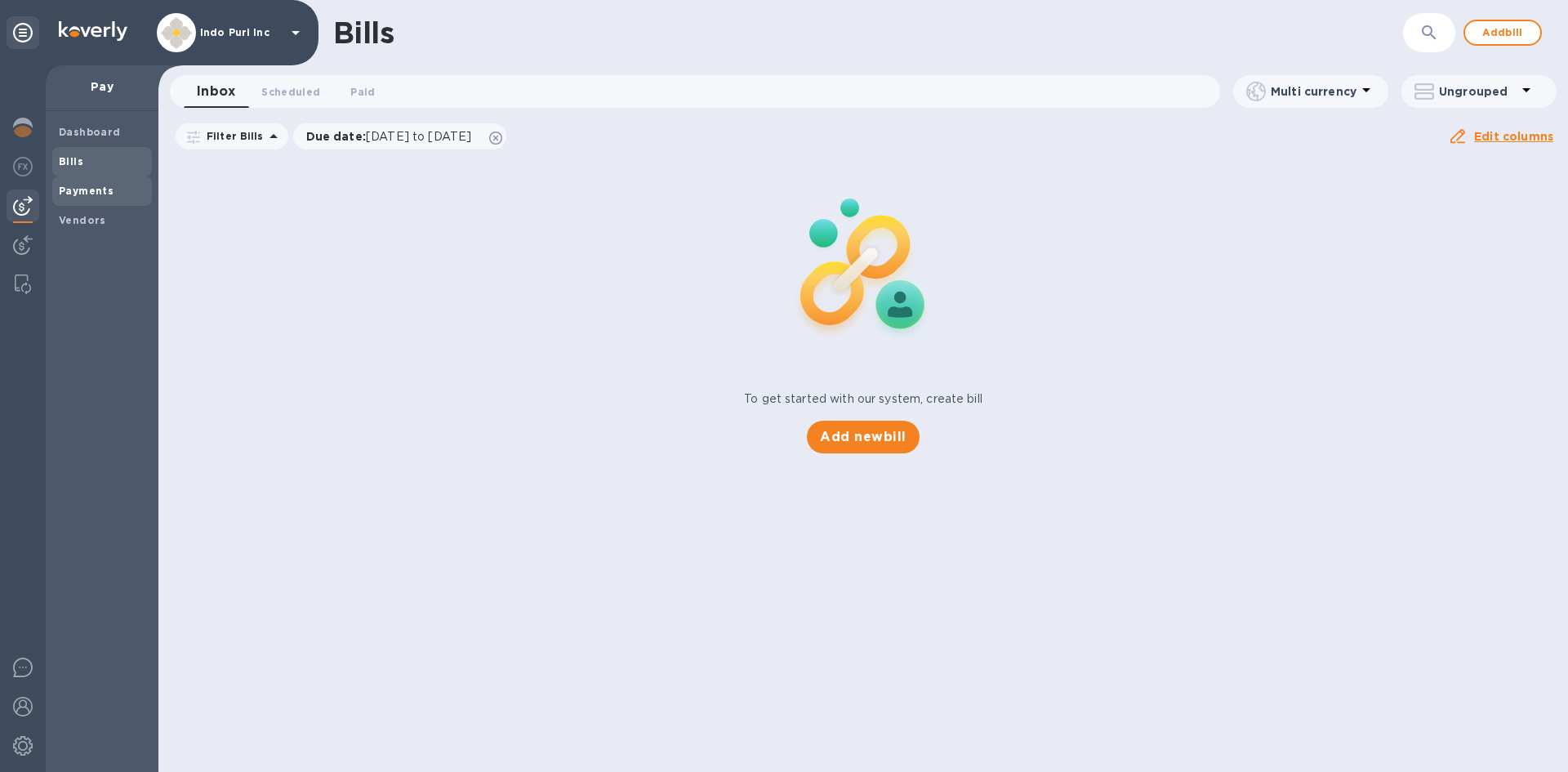
click at [100, 193] on b "Payments" at bounding box center [86, 191] width 55 height 13
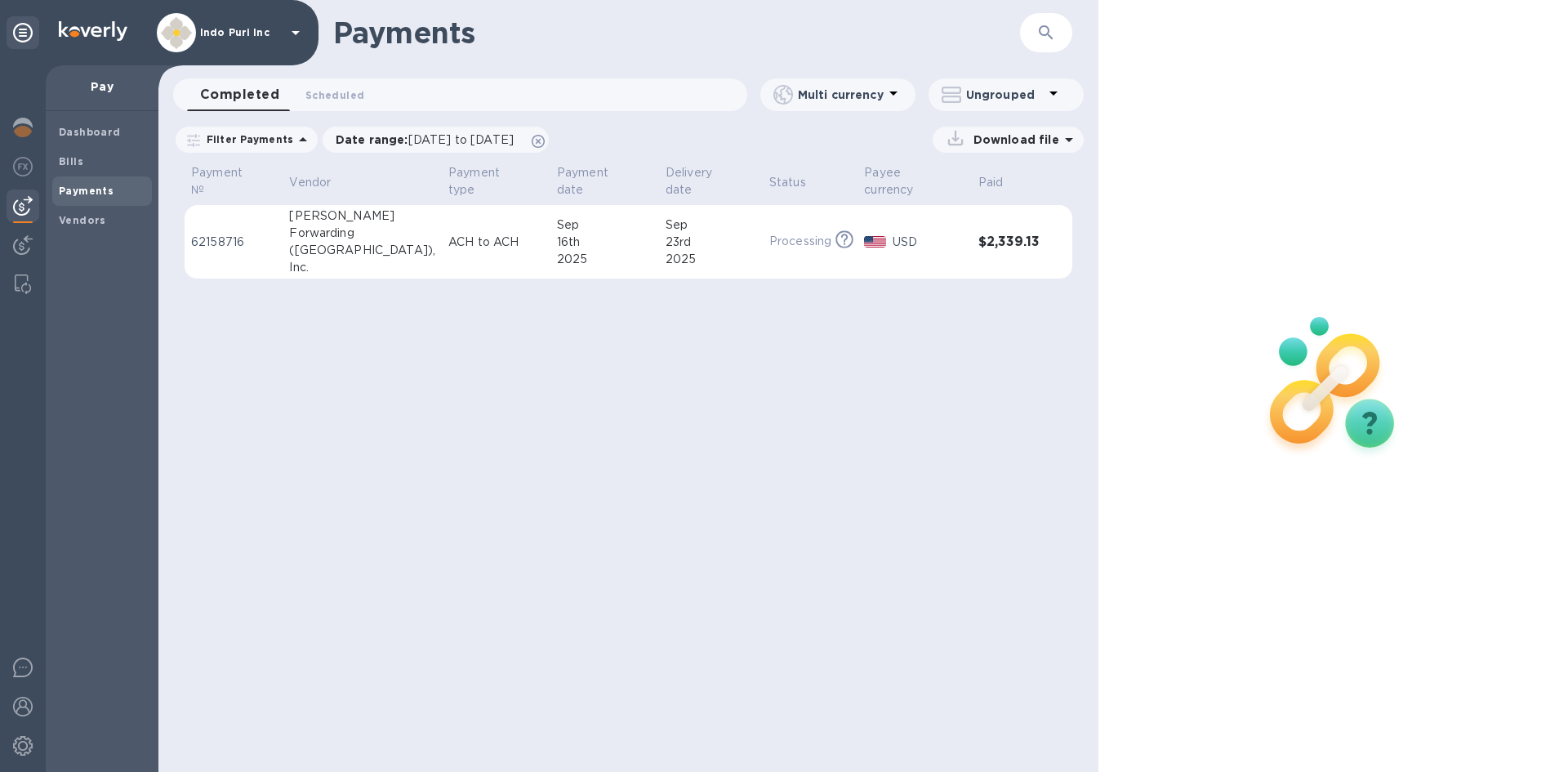
click at [598, 234] on div "16th" at bounding box center [605, 242] width 95 height 17
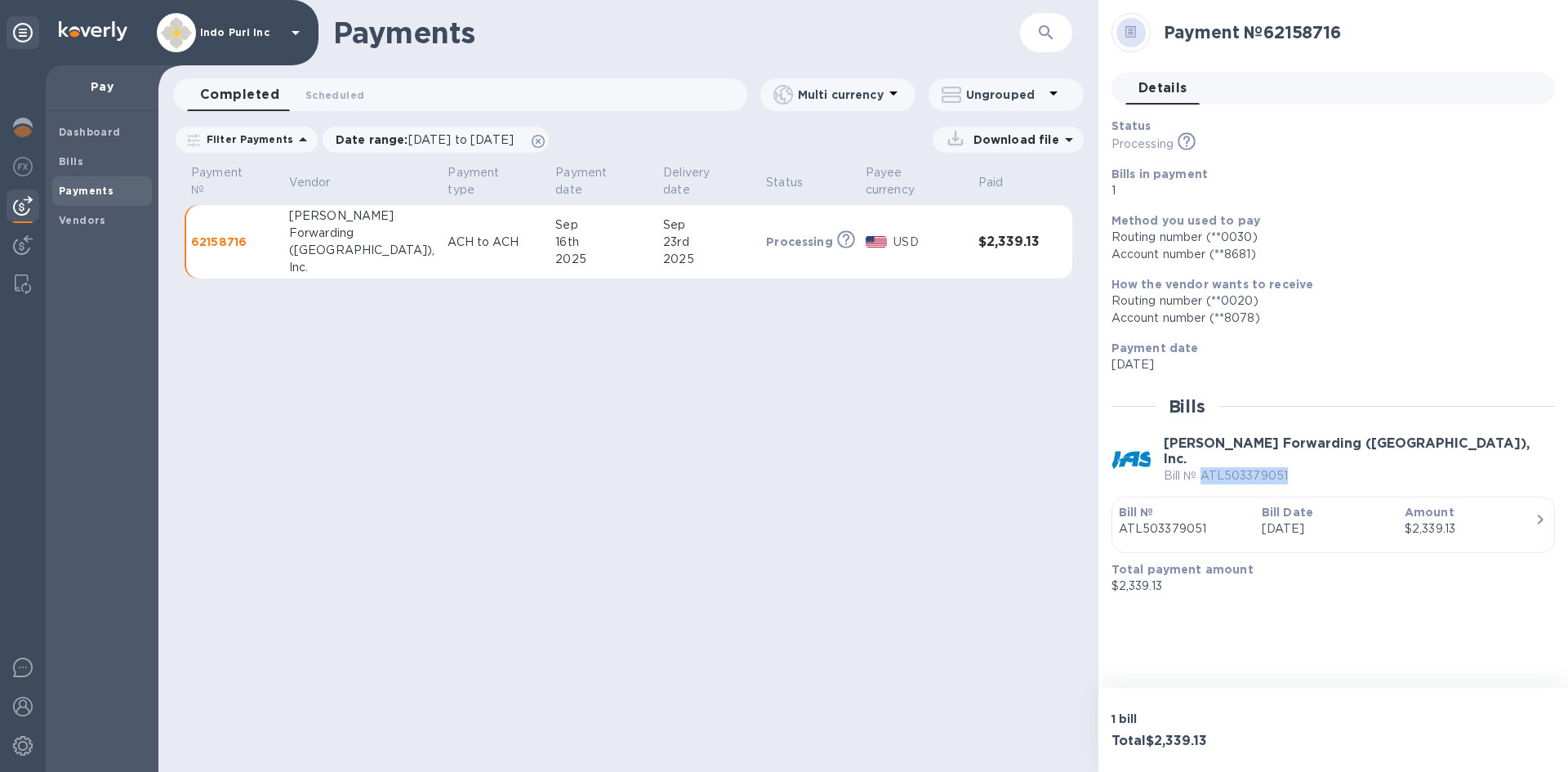
drag, startPoint x: 1200, startPoint y: 466, endPoint x: 1287, endPoint y: 463, distance: 87.1
click at [1287, 467] on p "Bill № ATL503379051" at bounding box center [1359, 476] width 391 height 17
copy p "ATL503379051"
click at [236, 234] on p "62158716" at bounding box center [233, 242] width 85 height 16
click at [68, 129] on b "Dashboard" at bounding box center [90, 132] width 62 height 13
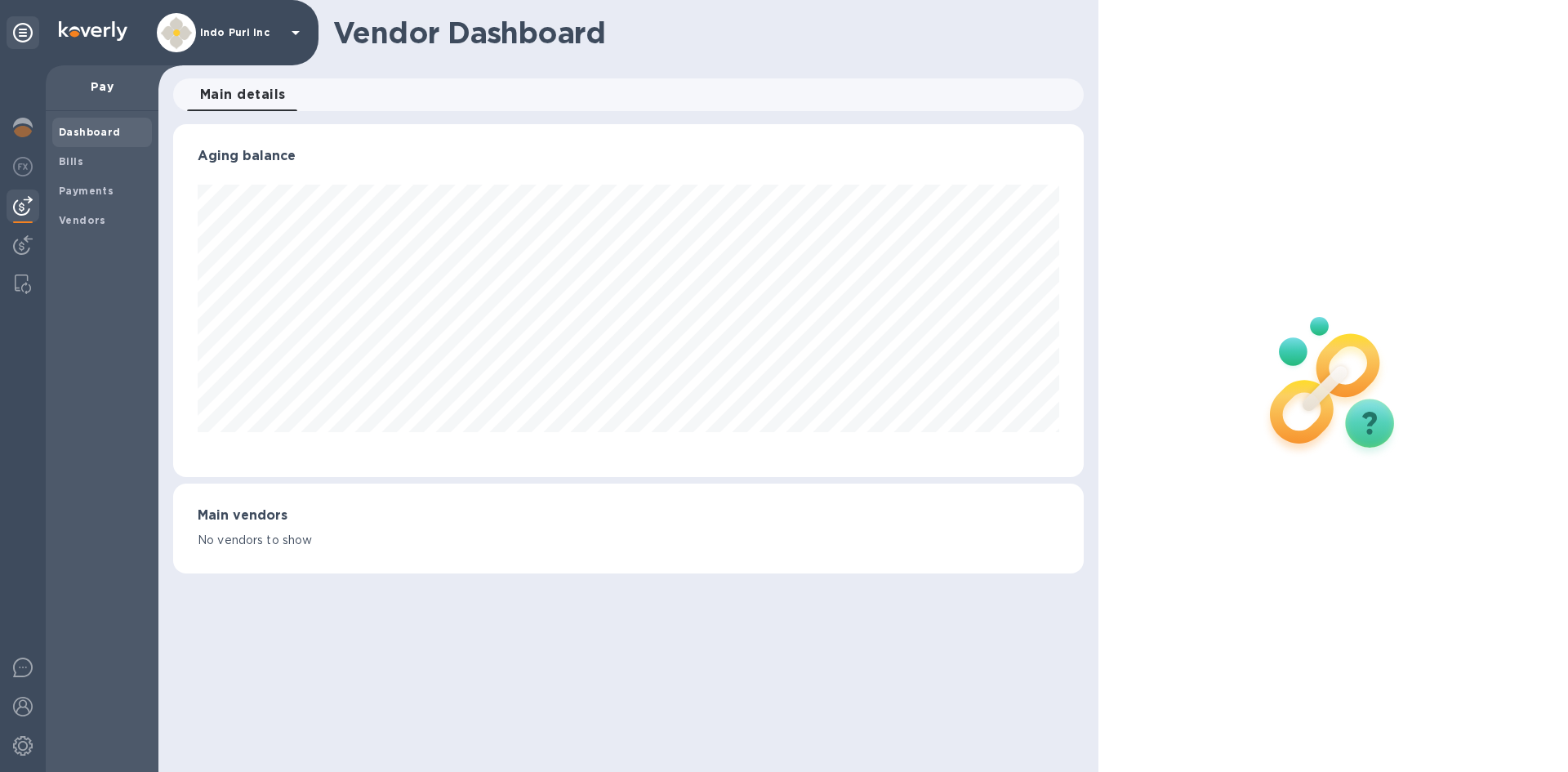
scroll to position [353, 909]
click at [69, 159] on b "Bills" at bounding box center [71, 161] width 24 height 13
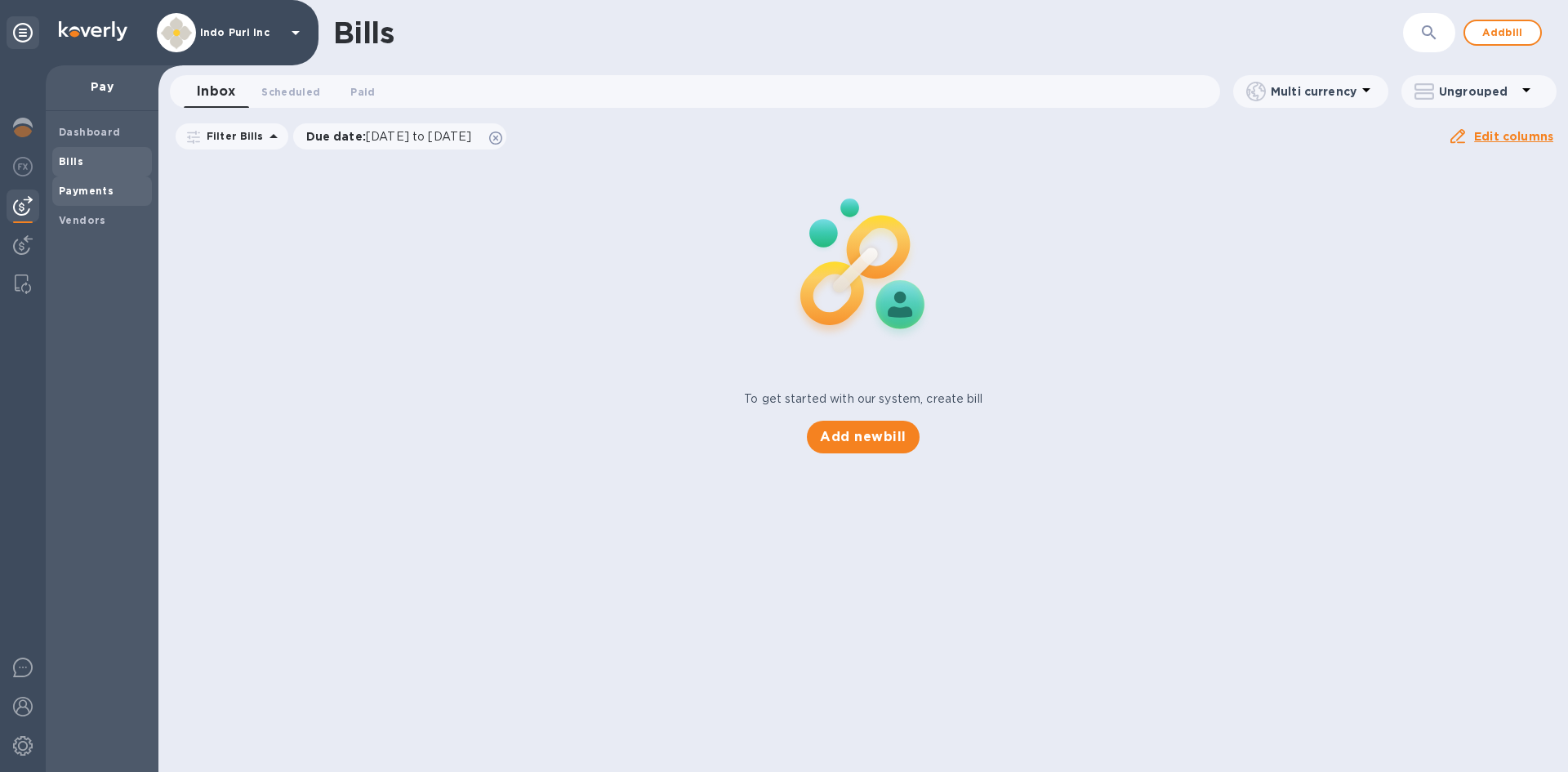
click at [89, 193] on b "Payments" at bounding box center [86, 191] width 55 height 13
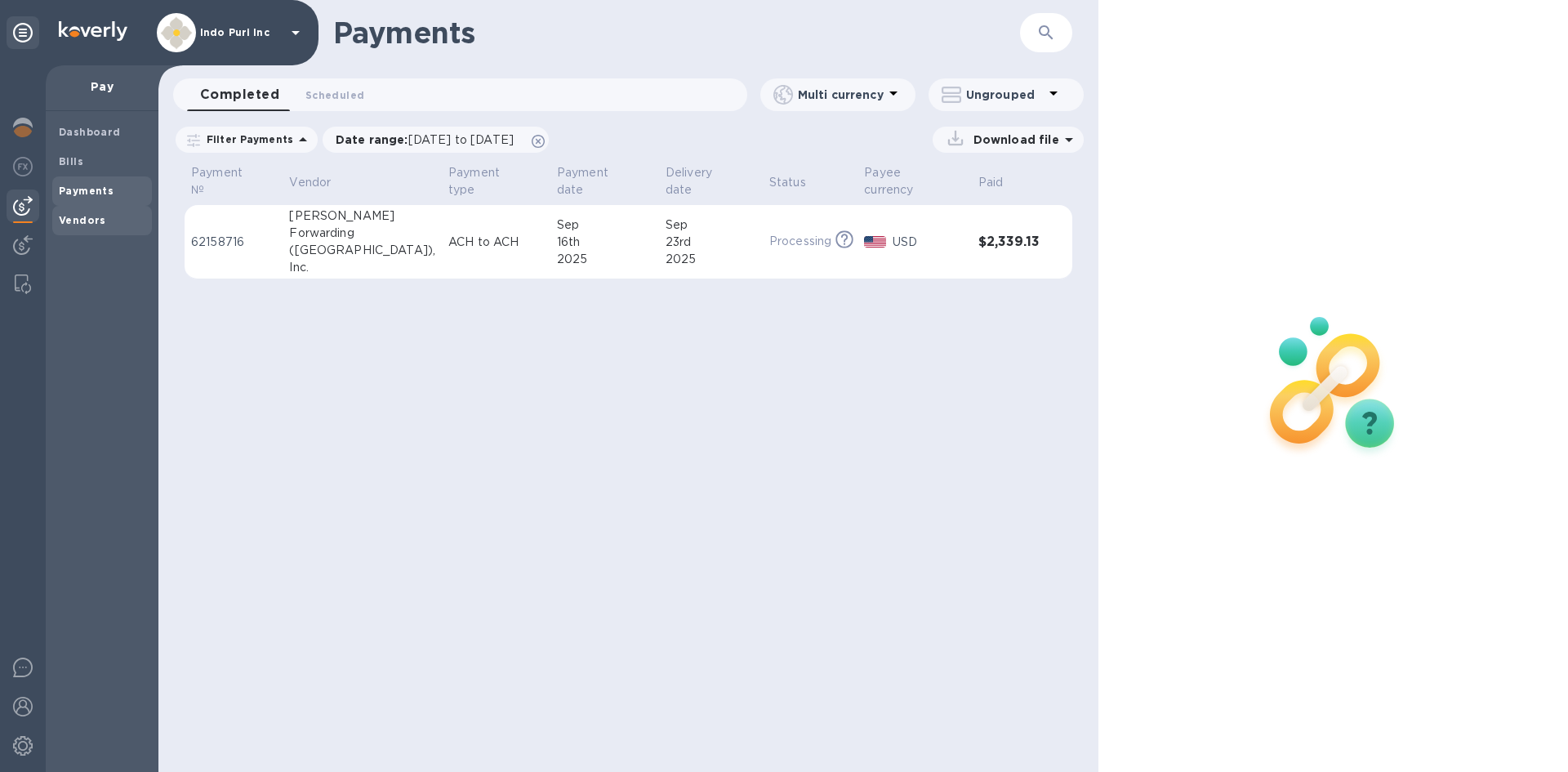
click at [85, 222] on b "Vendors" at bounding box center [83, 220] width 47 height 13
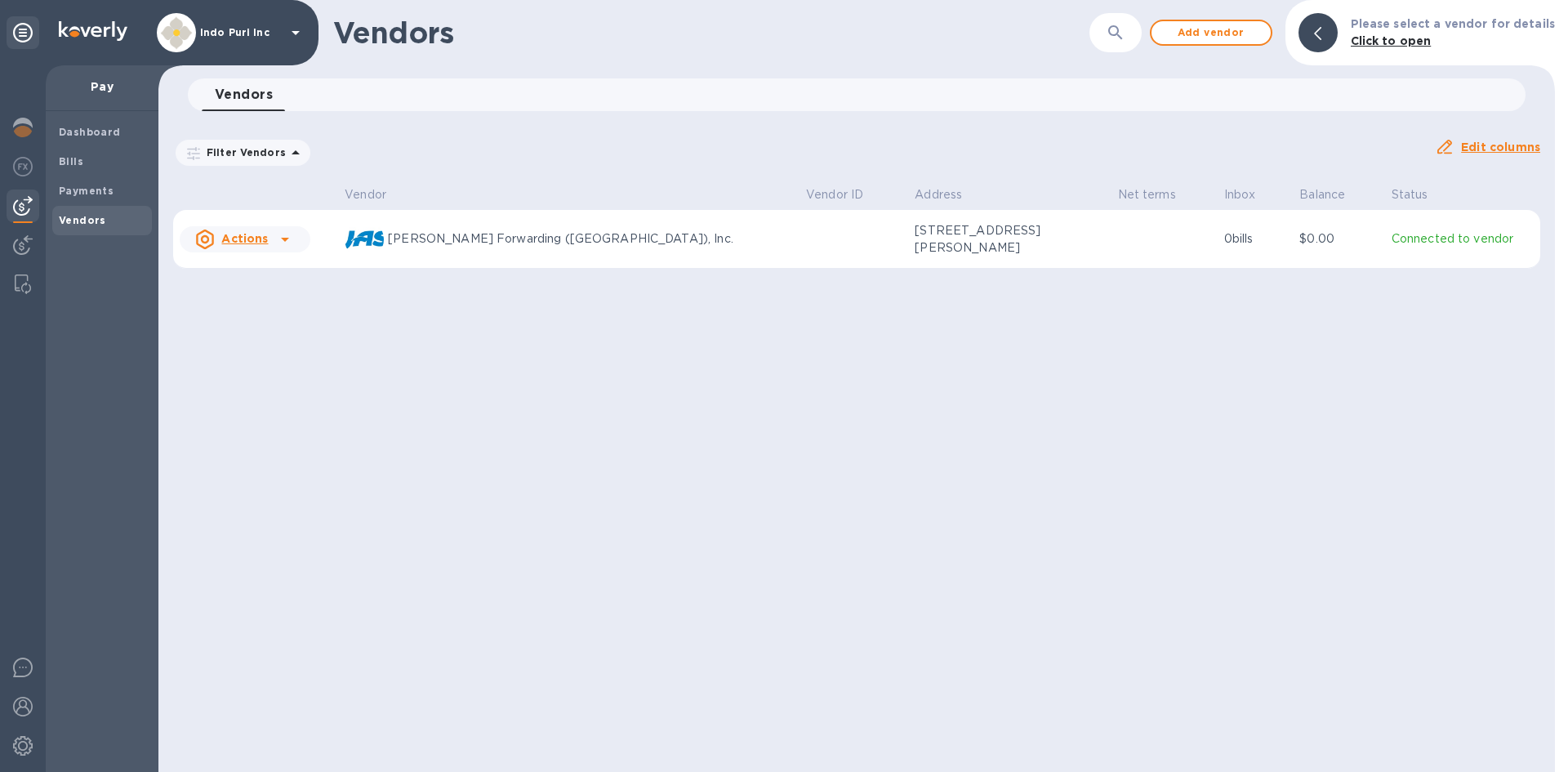
click at [296, 35] on icon at bounding box center [296, 33] width 8 height 4
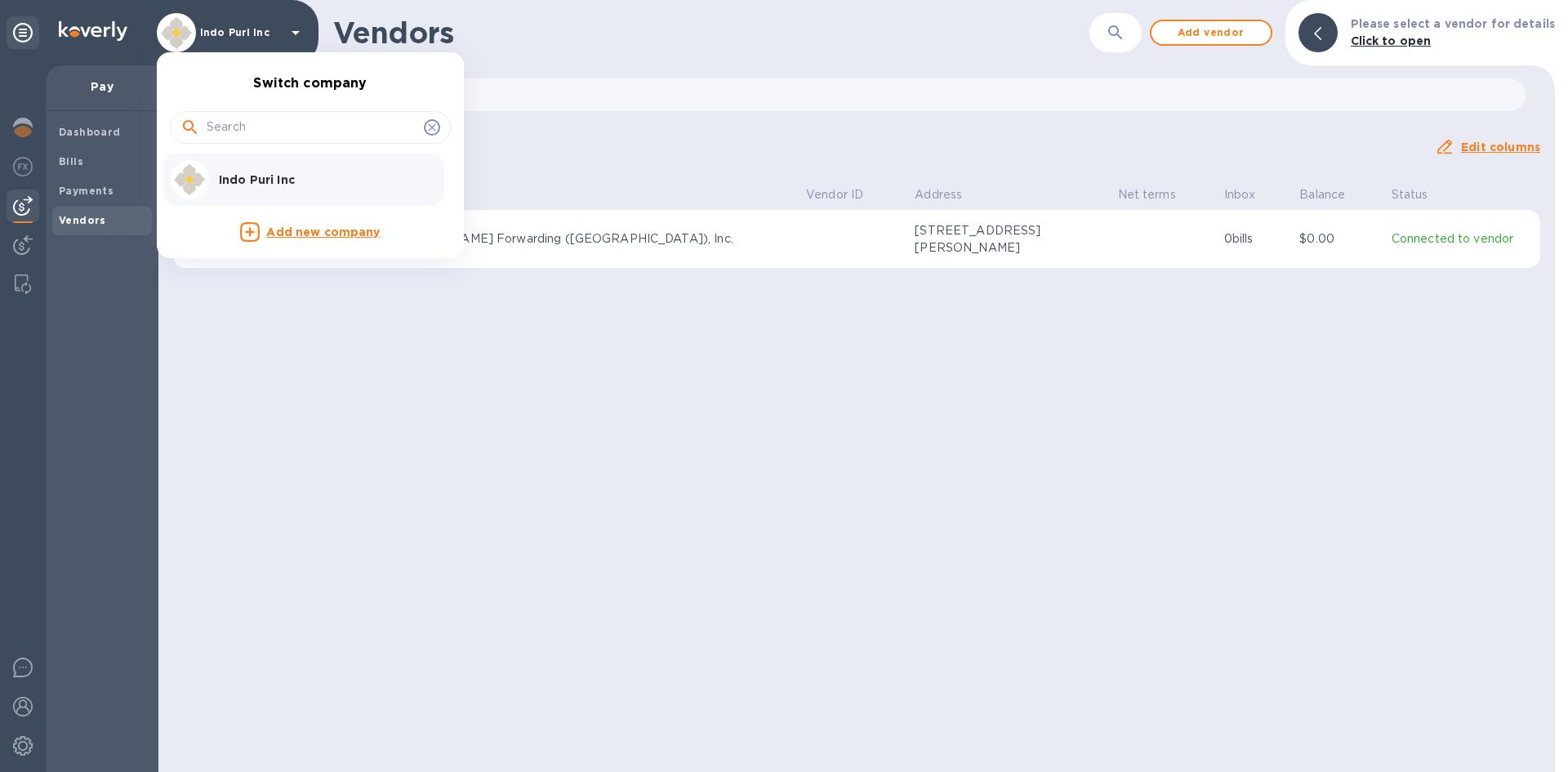
click at [24, 709] on div at bounding box center [784, 386] width 1568 height 772
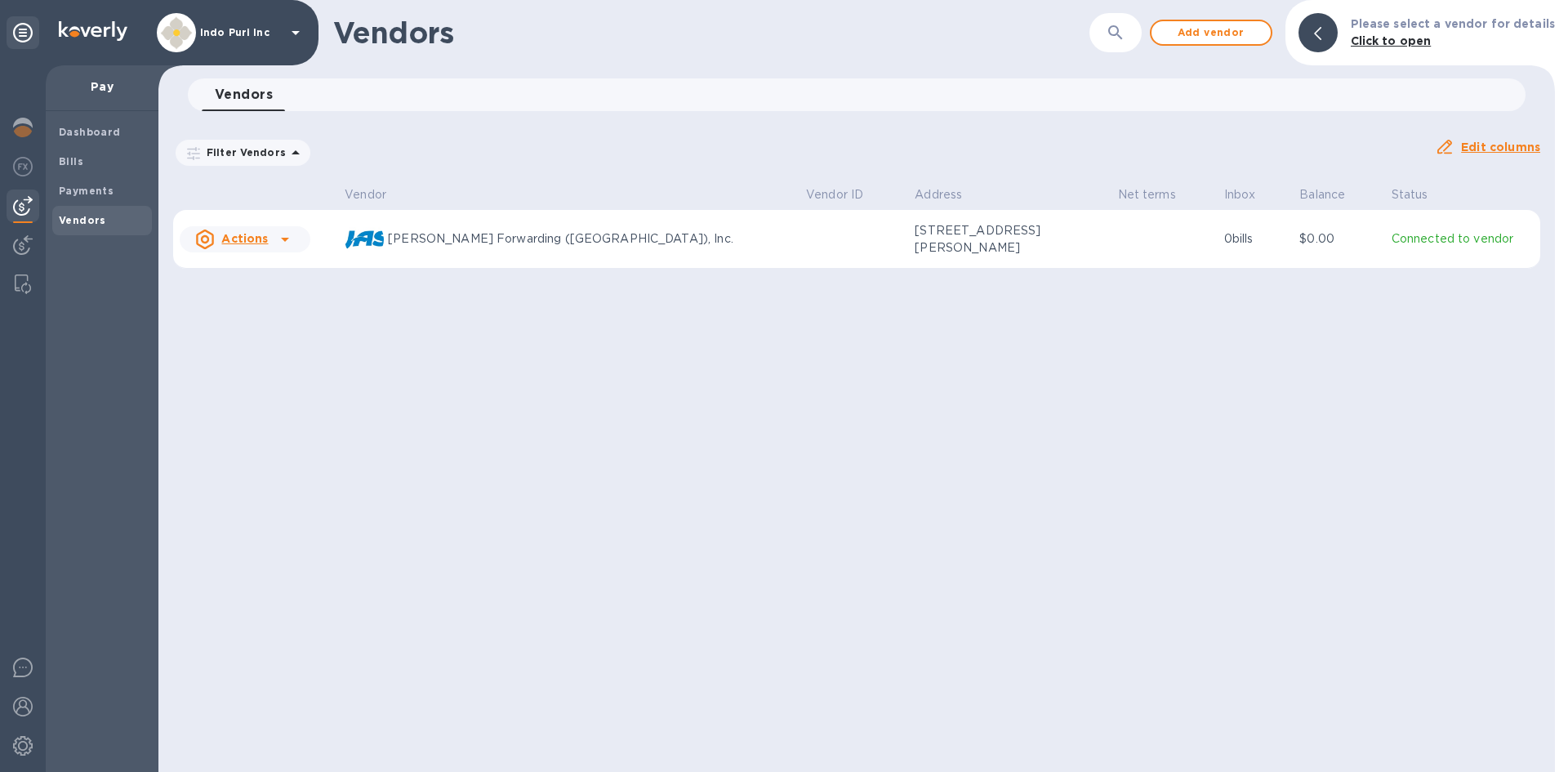
click at [24, 709] on img at bounding box center [22, 706] width 19 height 19
